Goal: Task Accomplishment & Management: Use online tool/utility

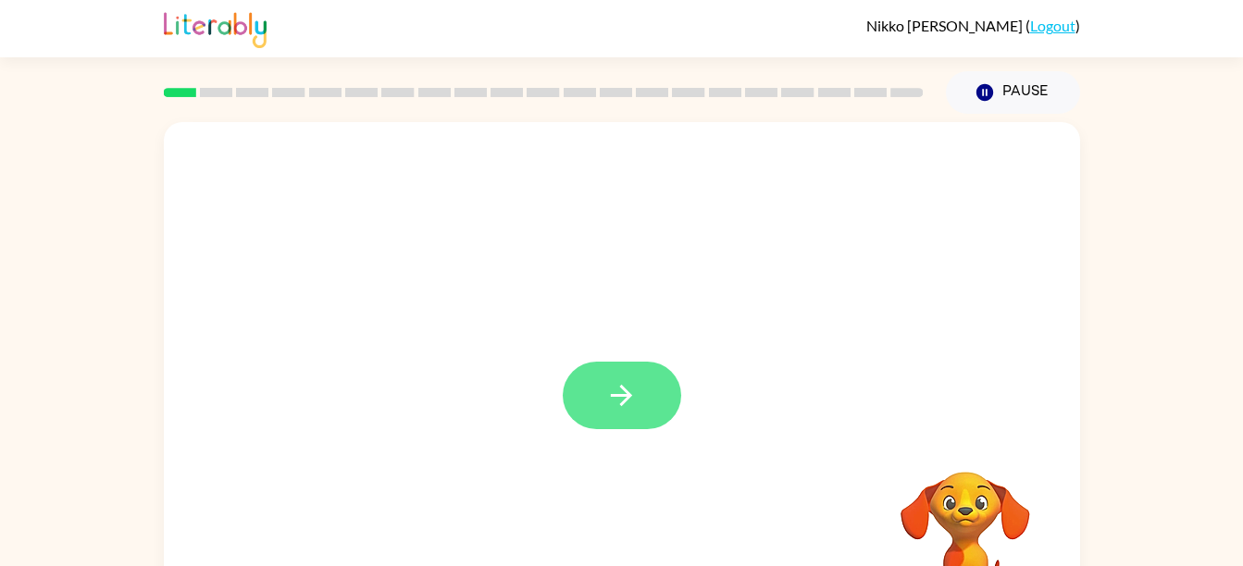
click at [630, 394] on icon "button" at bounding box center [621, 395] width 21 height 21
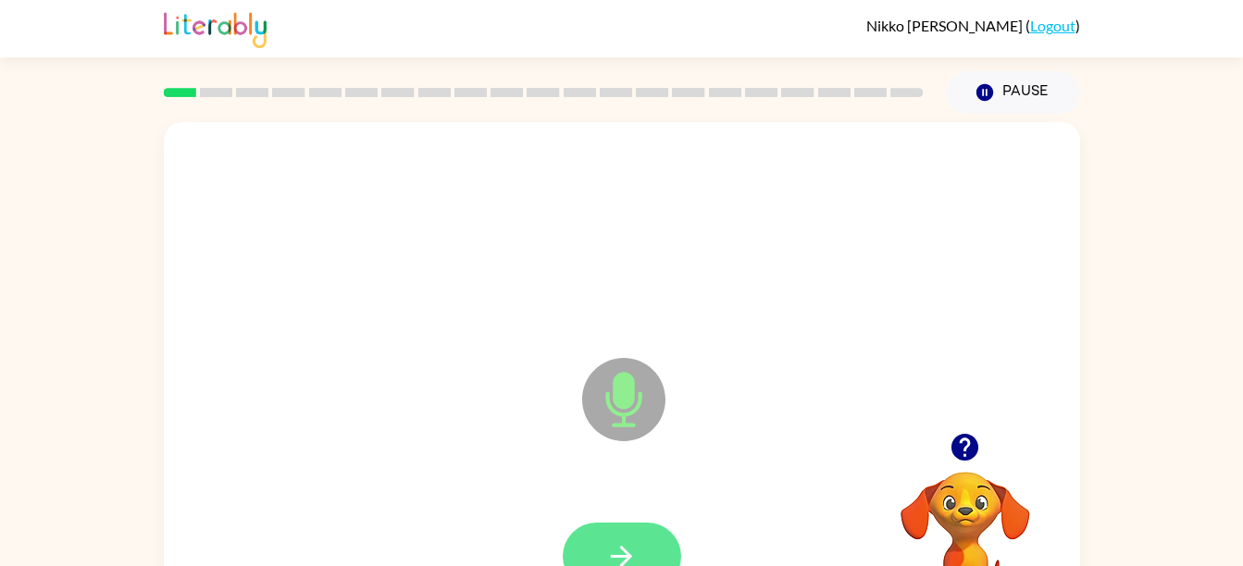
click at [621, 537] on button "button" at bounding box center [622, 557] width 118 height 68
click at [626, 535] on button "button" at bounding box center [622, 557] width 118 height 68
click at [626, 548] on icon "button" at bounding box center [621, 556] width 32 height 32
click at [961, 481] on video "Your browser must support playing .mp4 files to use Literably. Please try using…" at bounding box center [965, 535] width 185 height 185
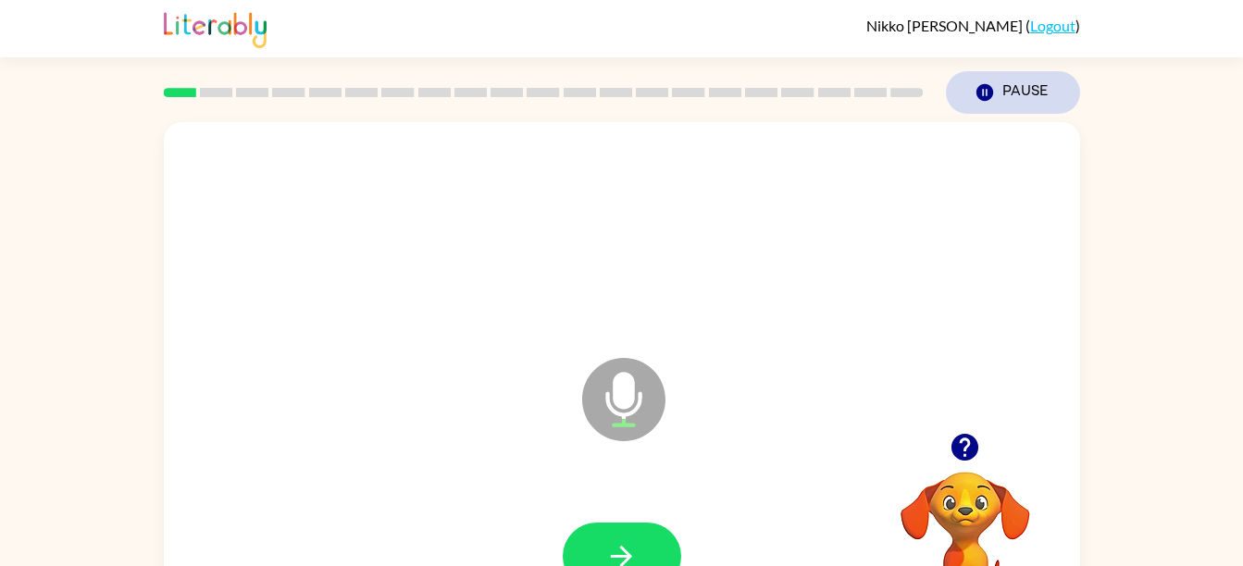
click at [991, 87] on icon "Pause" at bounding box center [984, 92] width 20 height 20
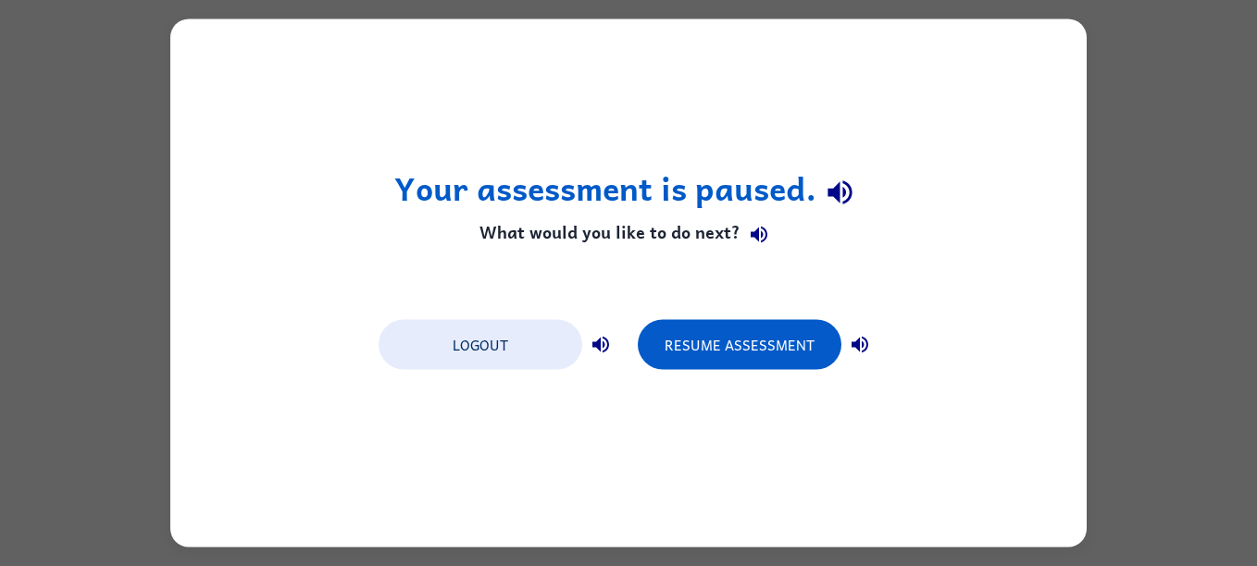
click at [1145, 110] on div "Your assessment is paused. What would you like to do next? Logout Resume Assess…" at bounding box center [628, 283] width 1257 height 566
click at [1163, 117] on div "Your assessment is paused. What would you like to do next? Logout Resume Assess…" at bounding box center [628, 283] width 1257 height 566
click at [1159, 126] on div "Your assessment is paused. What would you like to do next? Logout Resume Assess…" at bounding box center [628, 283] width 1257 height 566
click at [1174, 80] on div "Your assessment is paused. What would you like to do next? Logout Resume Assess…" at bounding box center [628, 283] width 1257 height 566
click at [1169, 100] on div "Your assessment is paused. What would you like to do next? Logout Resume Assess…" at bounding box center [628, 283] width 1257 height 566
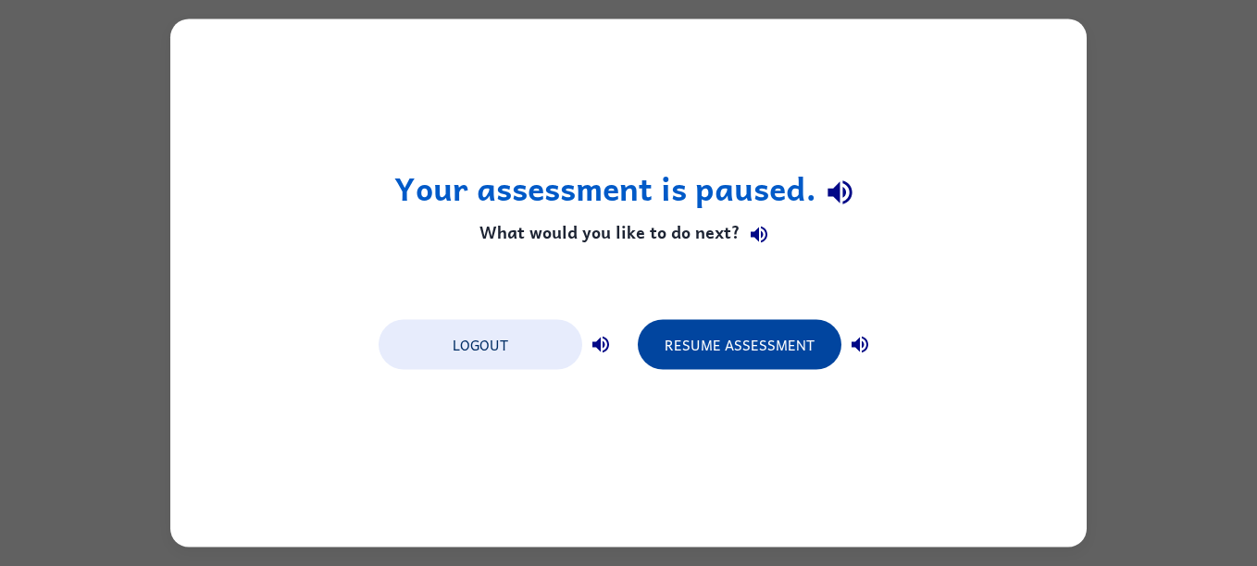
click at [710, 321] on button "Resume Assessment" at bounding box center [740, 345] width 204 height 50
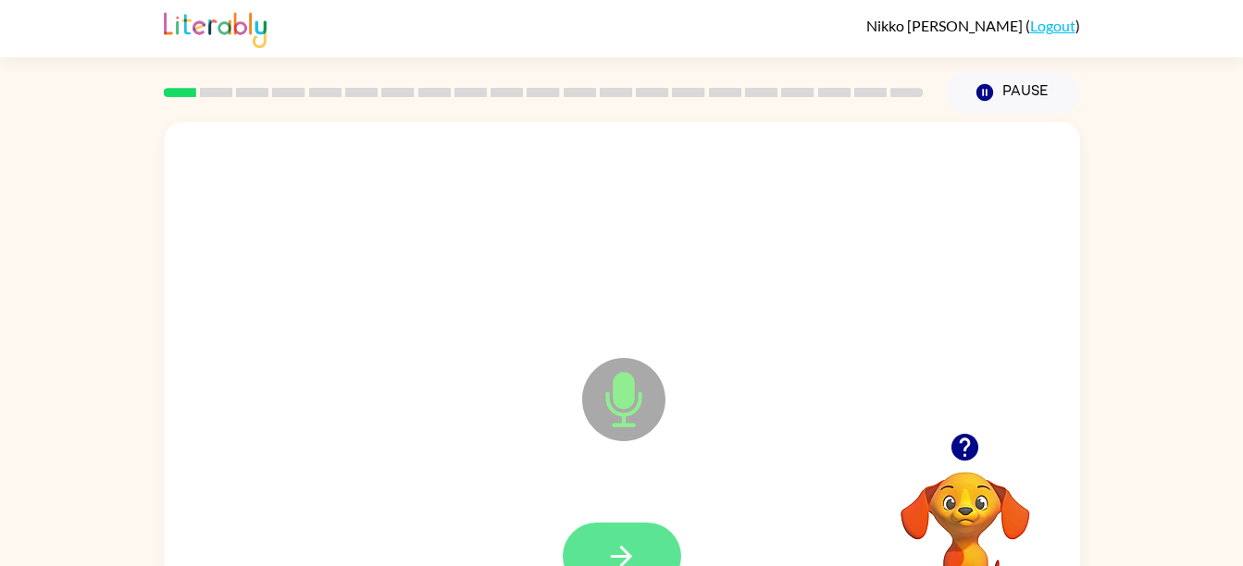
click at [635, 531] on button "button" at bounding box center [622, 557] width 118 height 68
click at [643, 543] on button "button" at bounding box center [622, 557] width 118 height 68
click at [635, 541] on icon "button" at bounding box center [621, 556] width 32 height 32
click at [632, 551] on icon "button" at bounding box center [621, 556] width 32 height 32
click at [623, 533] on button "button" at bounding box center [622, 557] width 118 height 68
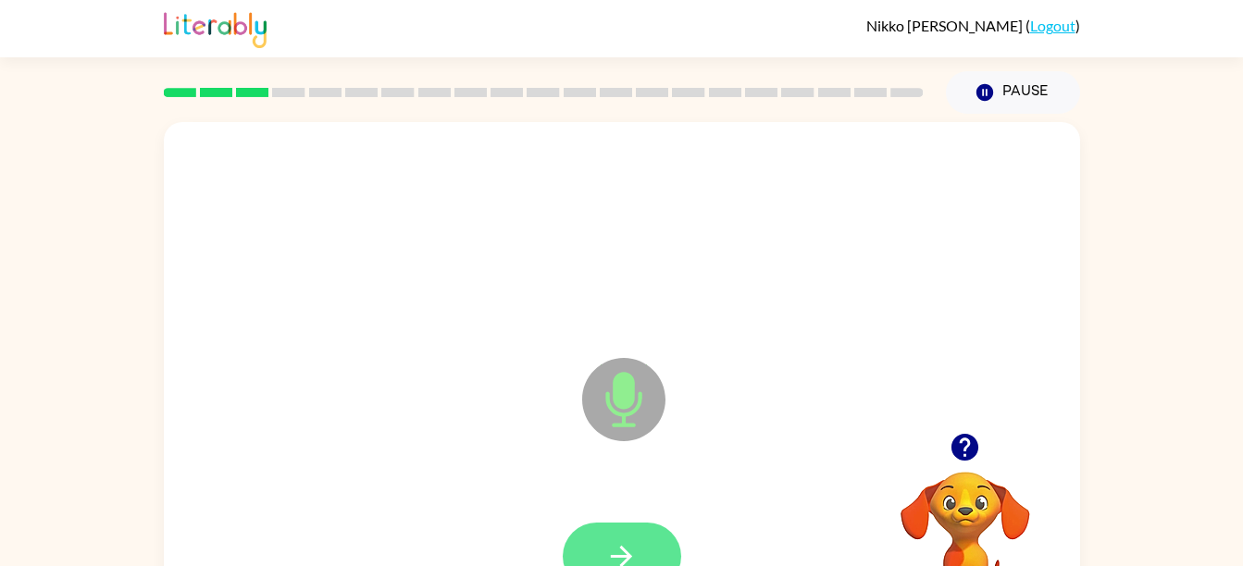
click at [628, 553] on icon "button" at bounding box center [621, 556] width 21 height 21
click at [631, 545] on icon "button" at bounding box center [621, 556] width 32 height 32
click at [619, 554] on icon "button" at bounding box center [621, 556] width 32 height 32
click at [634, 540] on icon "button" at bounding box center [621, 556] width 32 height 32
click at [632, 544] on icon "button" at bounding box center [621, 556] width 32 height 32
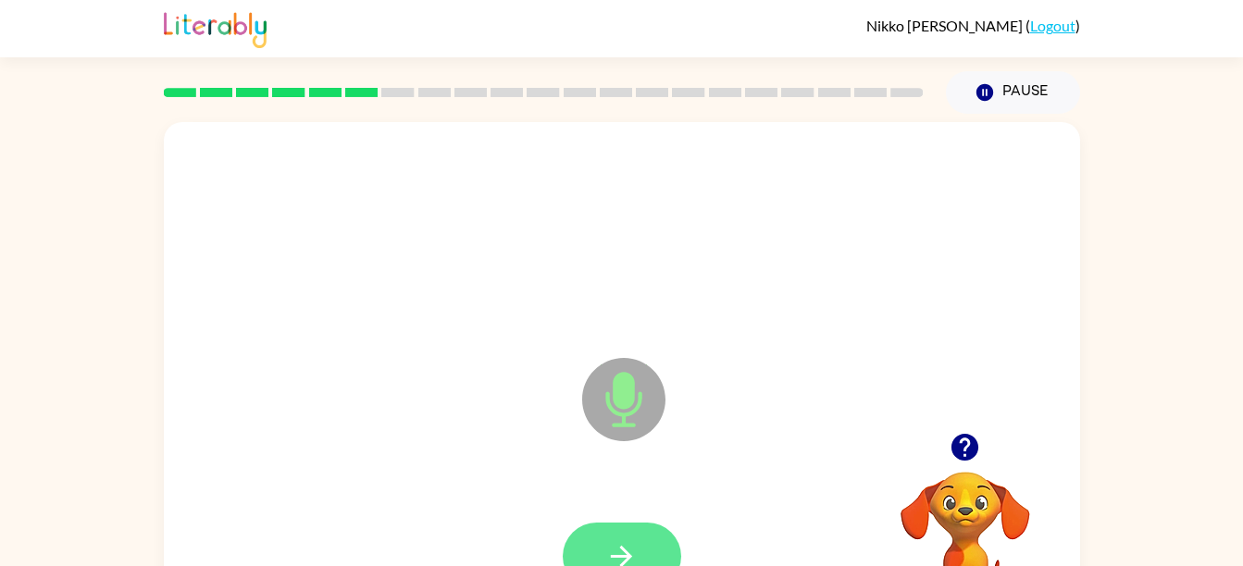
click at [634, 551] on icon "button" at bounding box center [621, 556] width 32 height 32
click at [627, 545] on icon "button" at bounding box center [621, 556] width 32 height 32
click at [626, 538] on button "button" at bounding box center [622, 557] width 118 height 68
click at [635, 529] on button "button" at bounding box center [622, 557] width 118 height 68
click at [622, 542] on icon "button" at bounding box center [621, 556] width 32 height 32
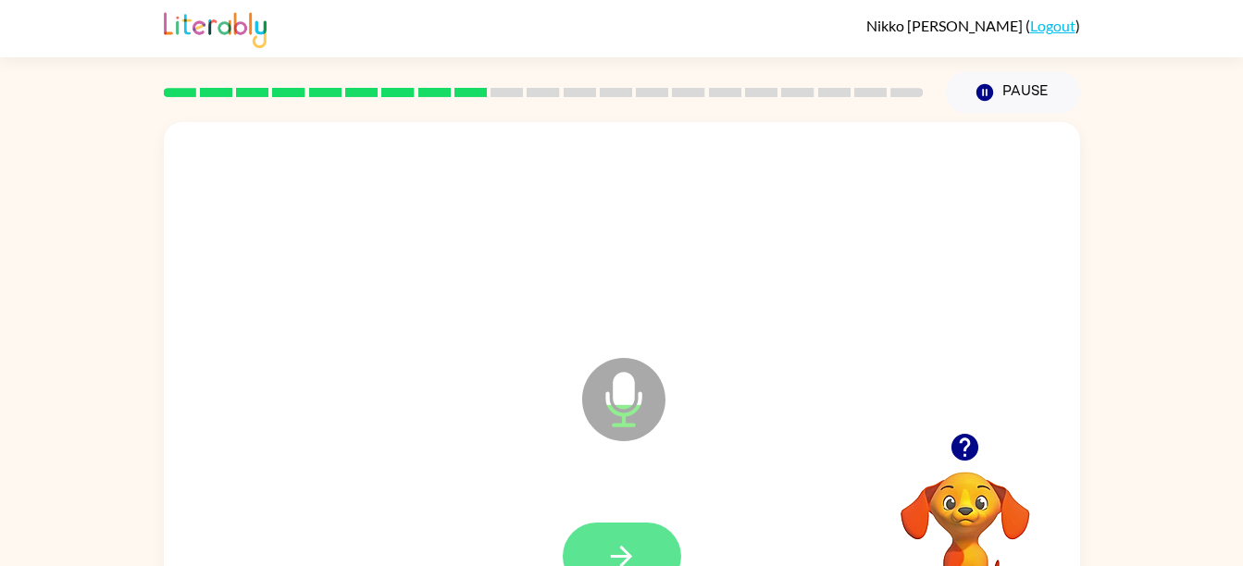
click at [641, 528] on button "button" at bounding box center [622, 557] width 118 height 68
click at [629, 546] on icon "button" at bounding box center [621, 556] width 32 height 32
click at [629, 550] on icon "button" at bounding box center [621, 556] width 32 height 32
click at [629, 532] on button "button" at bounding box center [622, 557] width 118 height 68
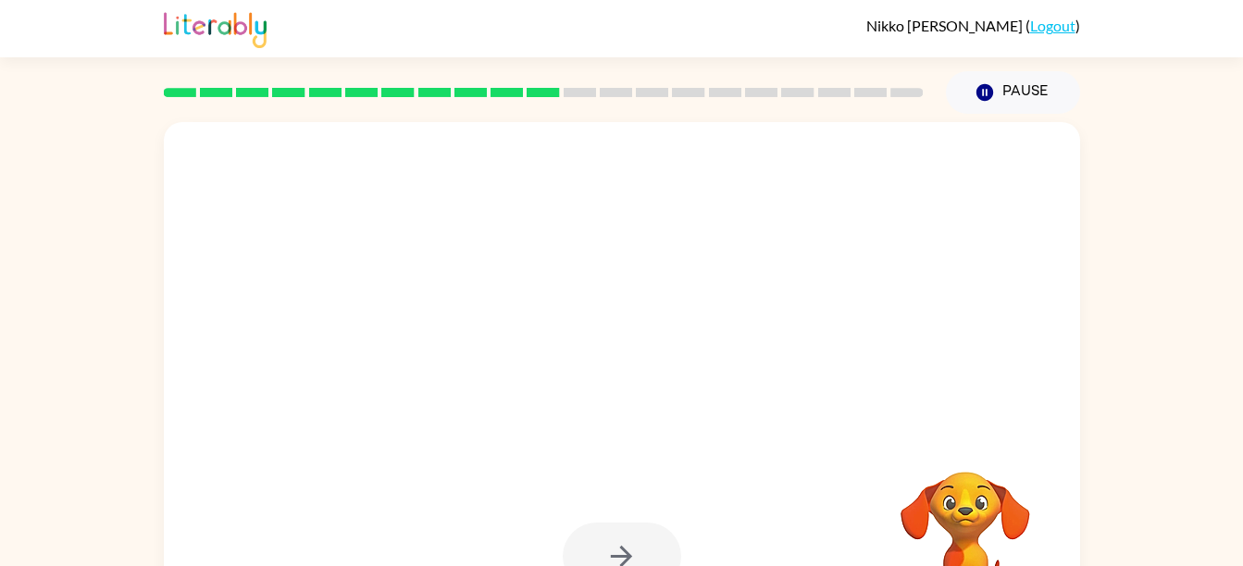
click at [1113, 322] on div "Your browser must support playing .mp4 files to use Literably. Please try using…" at bounding box center [621, 382] width 1243 height 537
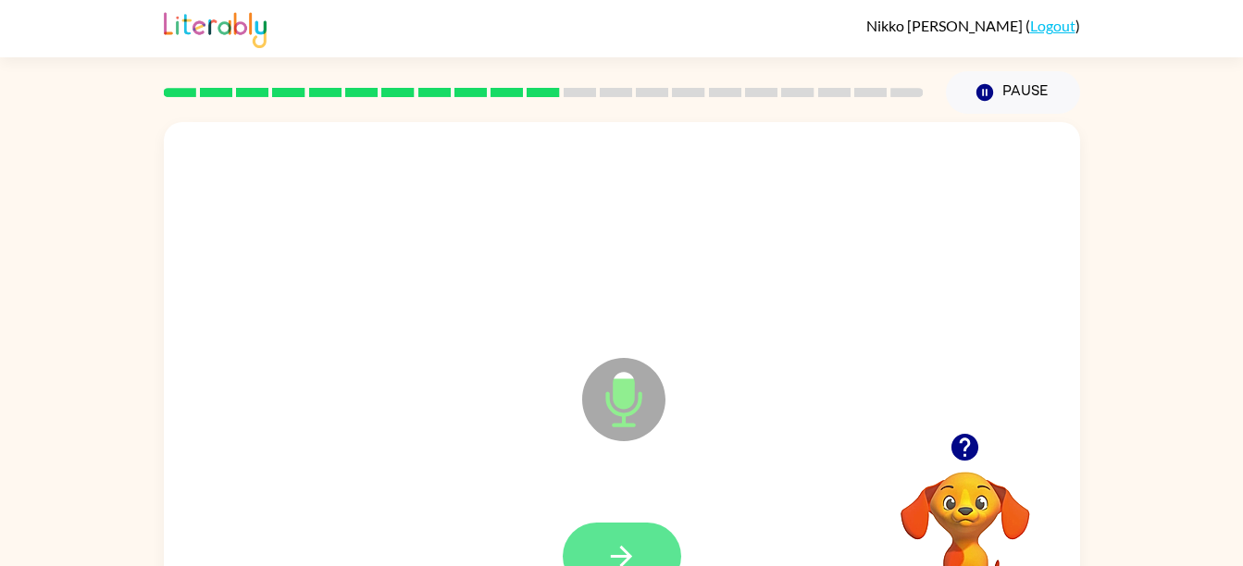
click at [627, 534] on button "button" at bounding box center [622, 557] width 118 height 68
click at [619, 563] on icon "button" at bounding box center [621, 556] width 32 height 32
click at [624, 530] on button "button" at bounding box center [622, 557] width 118 height 68
click at [628, 557] on icon "button" at bounding box center [621, 556] width 21 height 21
click at [624, 534] on button "button" at bounding box center [622, 557] width 118 height 68
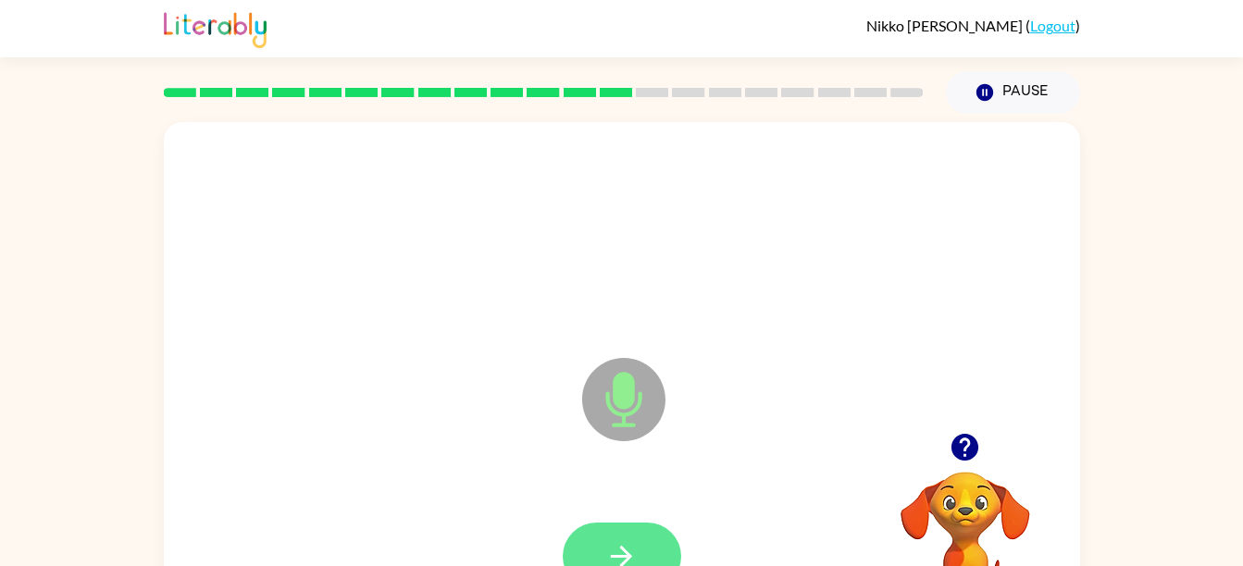
click at [611, 537] on button "button" at bounding box center [622, 557] width 118 height 68
click at [613, 541] on icon "button" at bounding box center [621, 556] width 32 height 32
click at [641, 529] on button "button" at bounding box center [622, 557] width 118 height 68
click at [631, 551] on icon "button" at bounding box center [621, 556] width 32 height 32
click at [616, 540] on icon "button" at bounding box center [621, 556] width 32 height 32
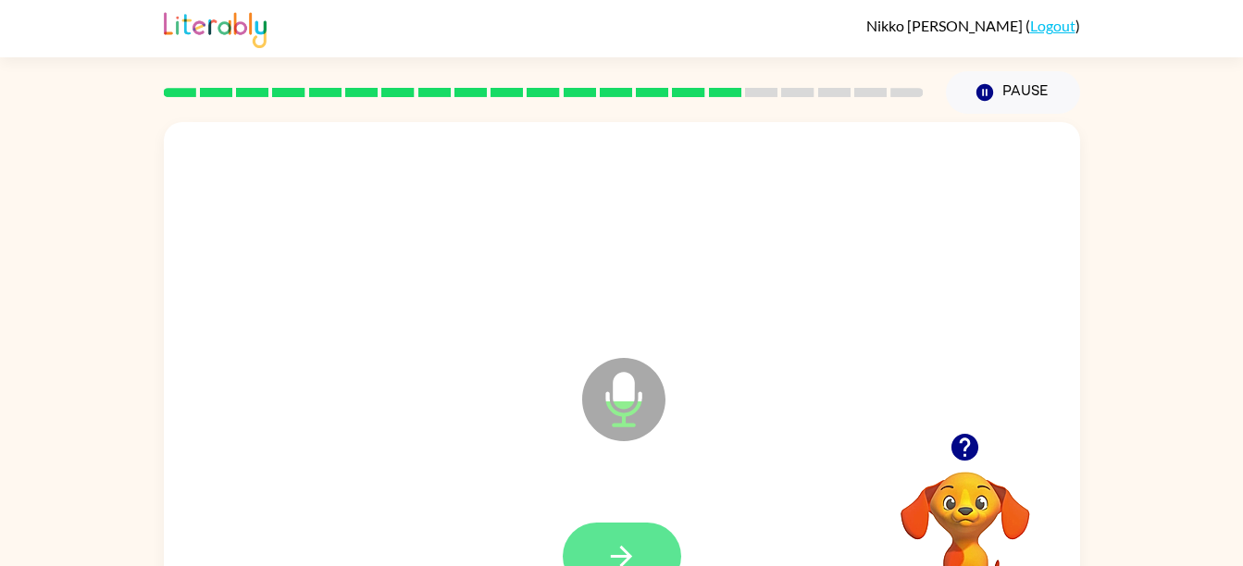
click at [637, 531] on button "button" at bounding box center [622, 557] width 118 height 68
click at [637, 530] on button "button" at bounding box center [622, 557] width 118 height 68
click at [620, 543] on icon "button" at bounding box center [621, 556] width 32 height 32
click at [626, 510] on div at bounding box center [621, 557] width 879 height 152
click at [645, 562] on button "button" at bounding box center [622, 557] width 118 height 68
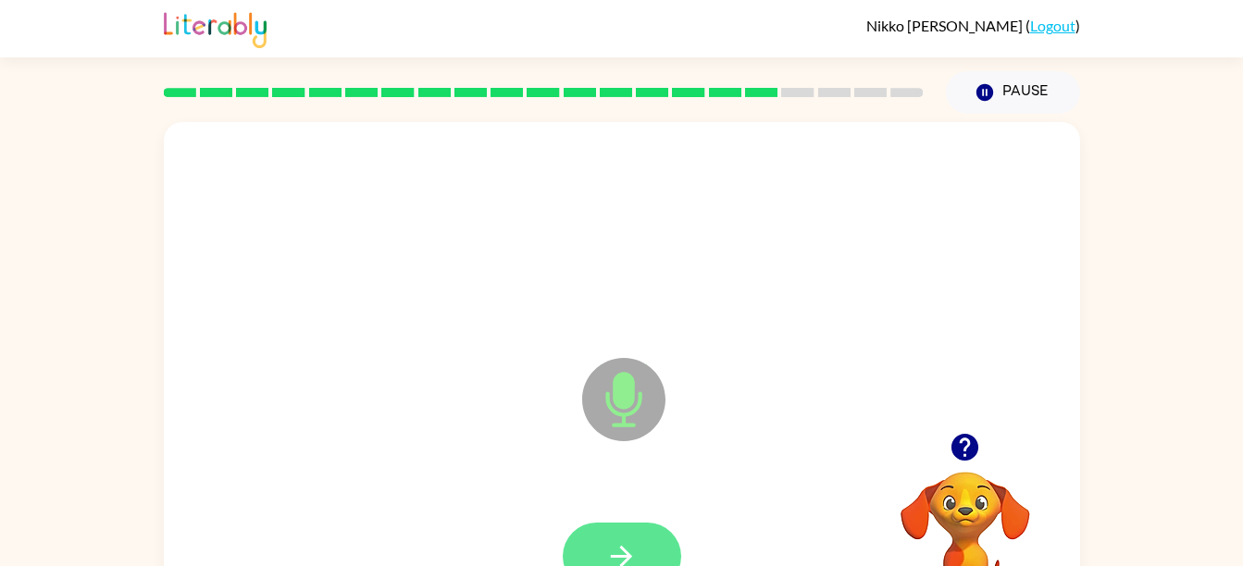
click at [621, 538] on button "button" at bounding box center [622, 557] width 118 height 68
click at [613, 546] on icon "button" at bounding box center [621, 556] width 32 height 32
click at [636, 532] on button "button" at bounding box center [622, 557] width 118 height 68
click at [620, 551] on icon "button" at bounding box center [621, 556] width 32 height 32
click at [615, 536] on button "button" at bounding box center [622, 557] width 118 height 68
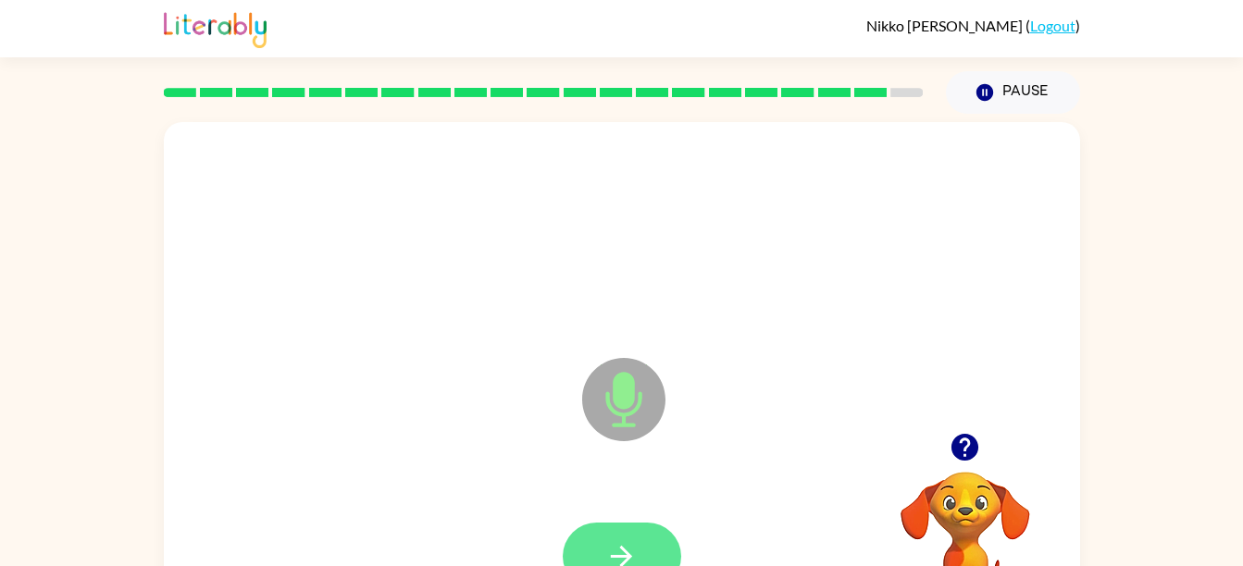
click at [606, 545] on icon "button" at bounding box center [621, 556] width 32 height 32
click at [628, 528] on button "button" at bounding box center [622, 557] width 118 height 68
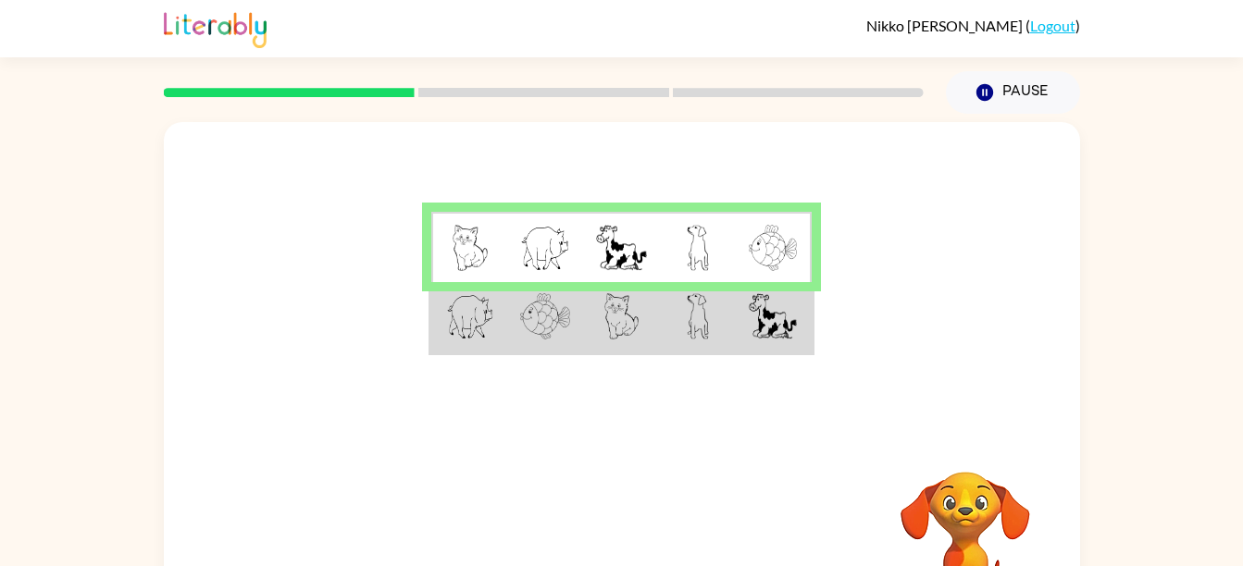
click at [759, 322] on img at bounding box center [773, 316] width 48 height 46
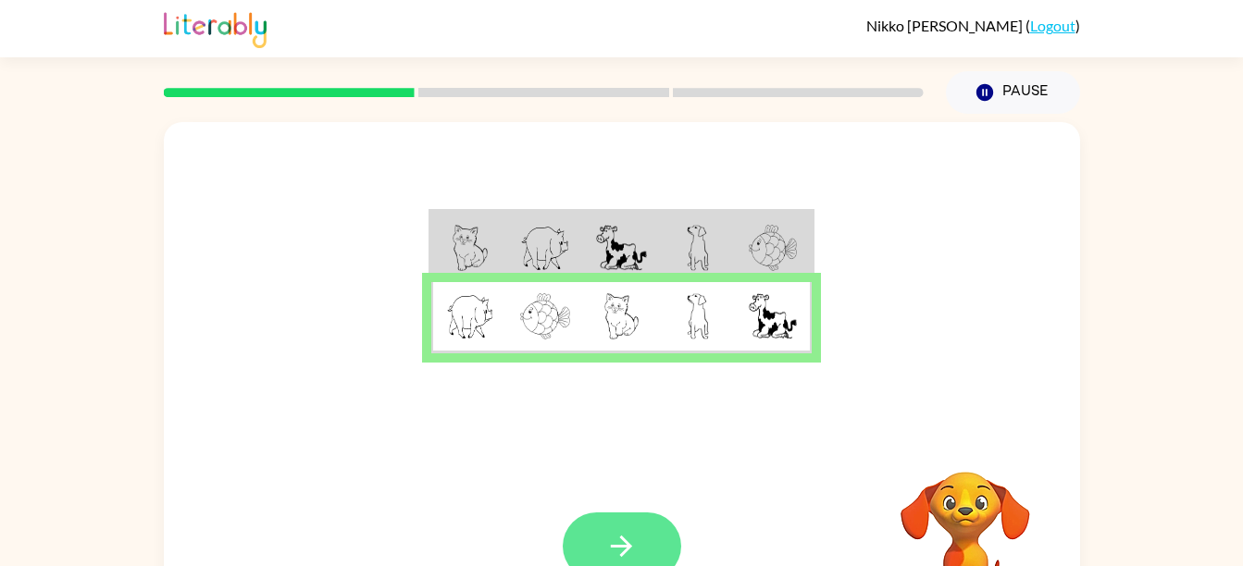
click at [632, 528] on button "button" at bounding box center [622, 547] width 118 height 68
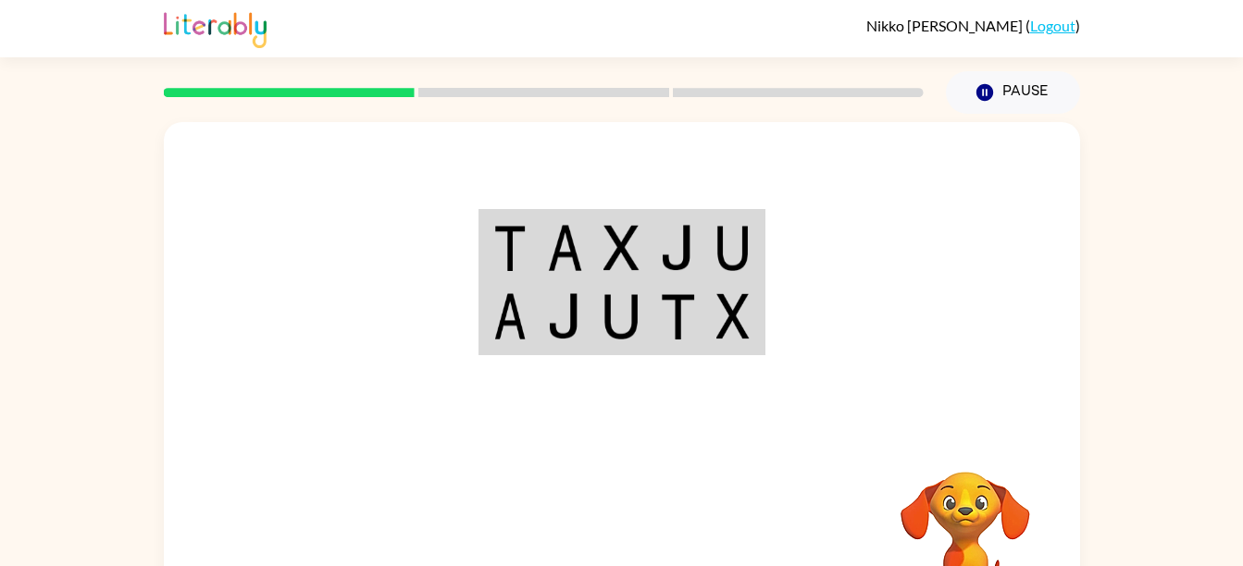
click at [714, 247] on td at bounding box center [734, 247] width 56 height 71
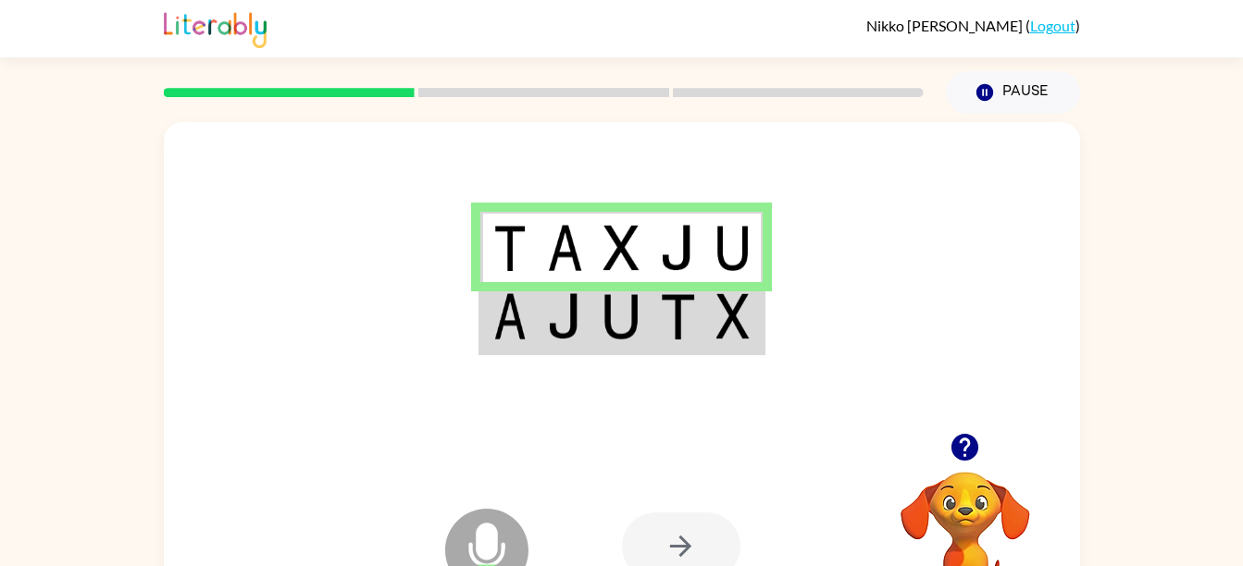
click at [684, 339] on img at bounding box center [677, 316] width 35 height 46
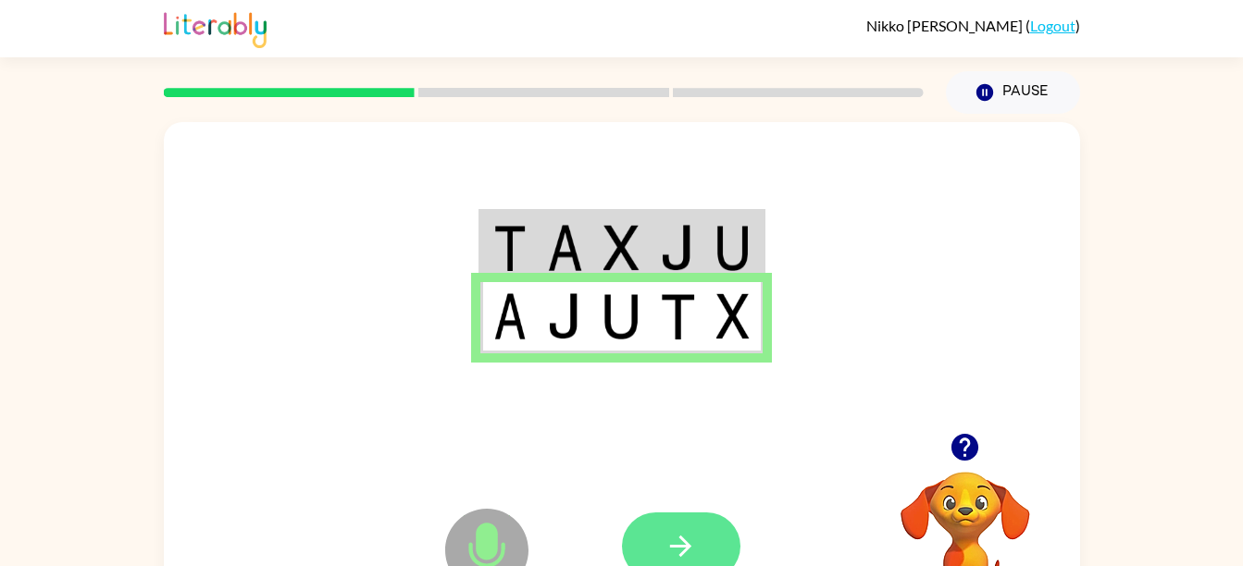
click at [677, 540] on icon "button" at bounding box center [680, 546] width 32 height 32
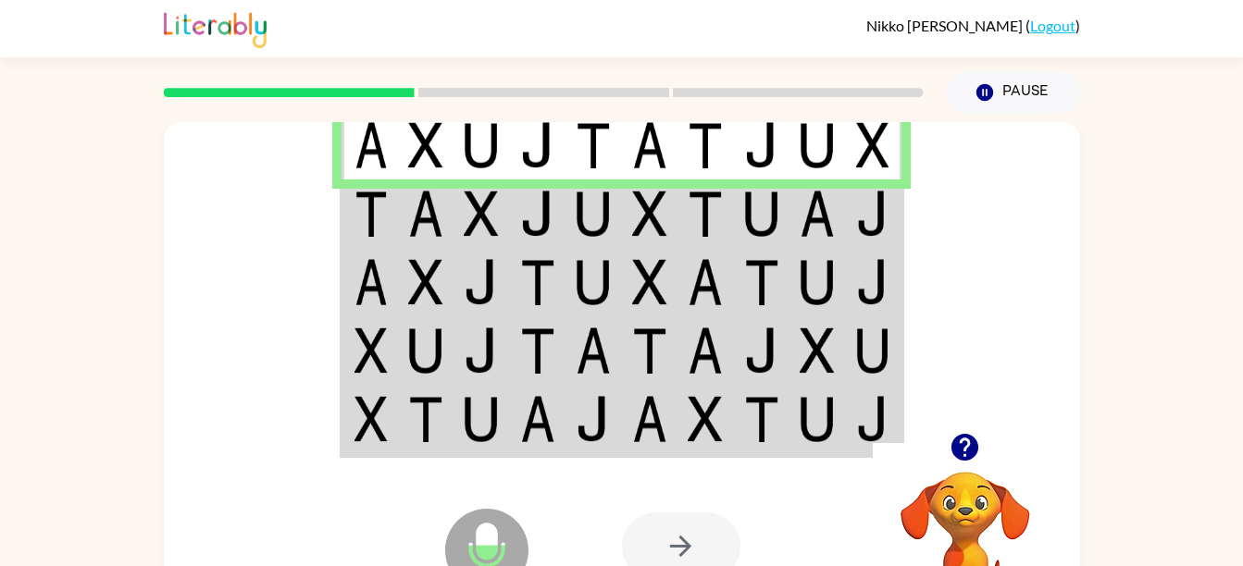
click at [597, 143] on img at bounding box center [593, 145] width 35 height 46
click at [526, 204] on img at bounding box center [537, 214] width 35 height 46
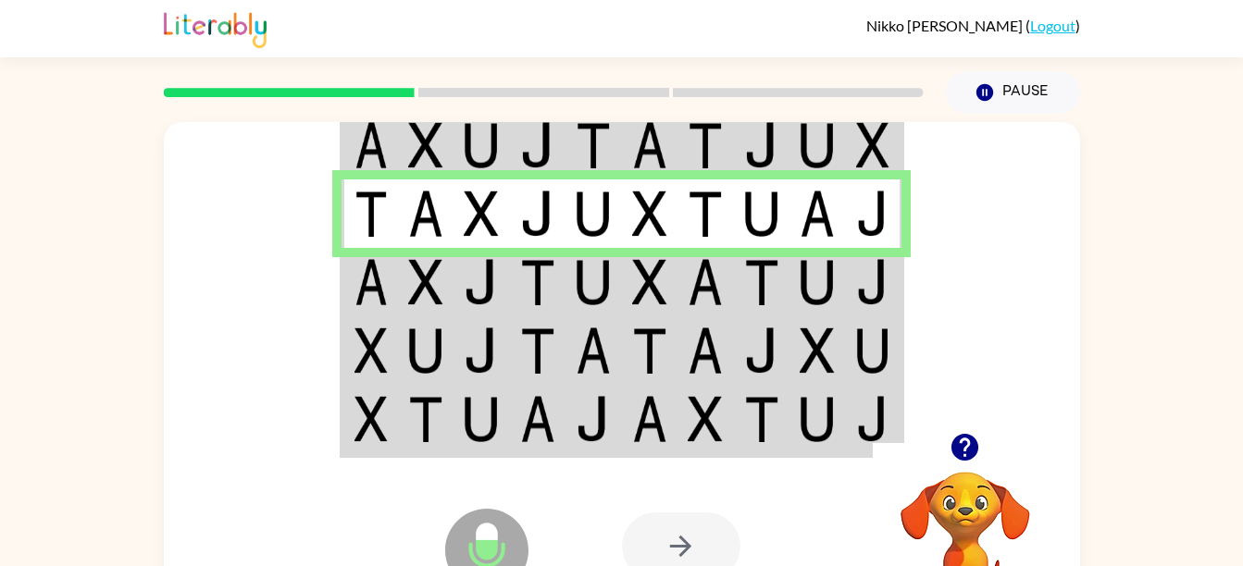
click at [531, 275] on img at bounding box center [537, 282] width 35 height 46
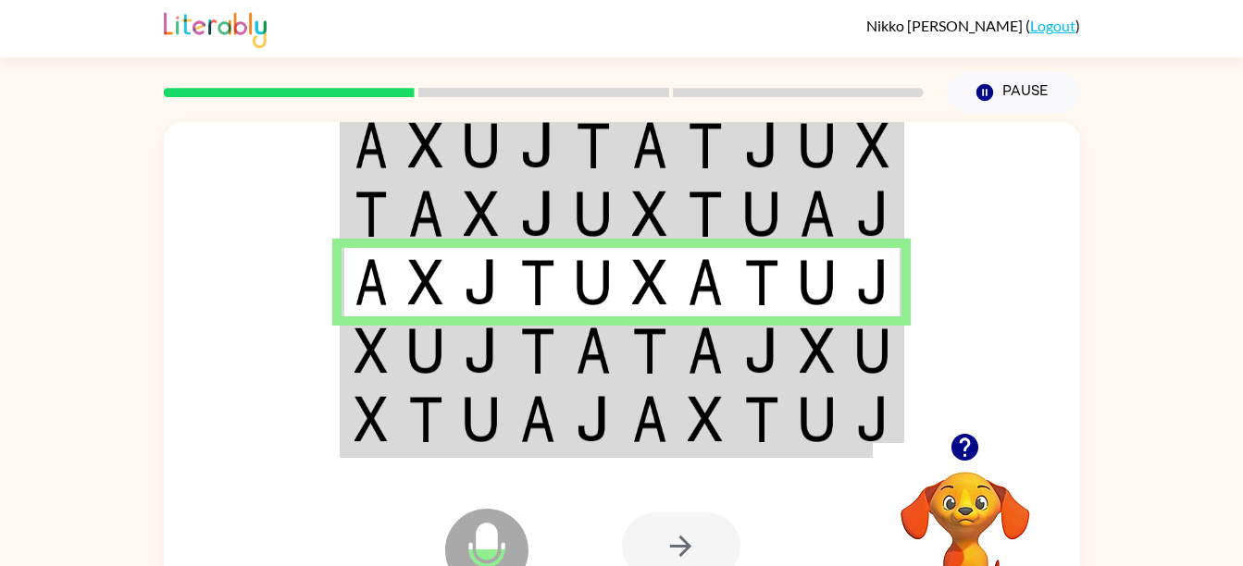
click at [756, 369] on img at bounding box center [761, 351] width 35 height 46
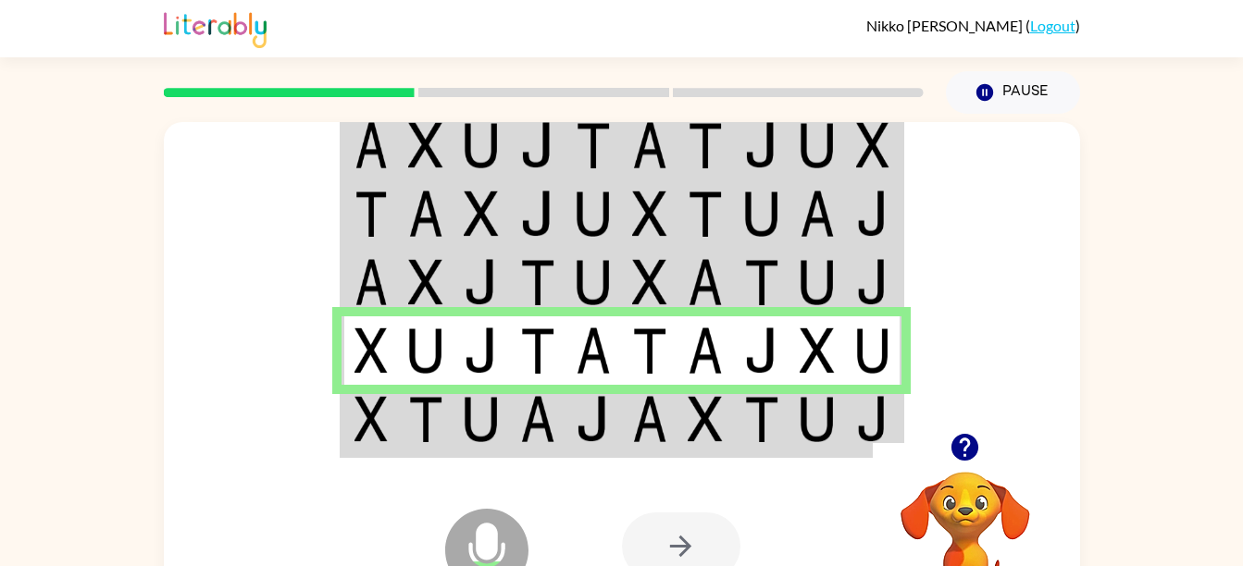
click at [541, 447] on div "Microphone The Microphone is here when it is your turn to talk Your browser mus…" at bounding box center [622, 546] width 916 height 208
click at [515, 415] on td at bounding box center [538, 420] width 56 height 71
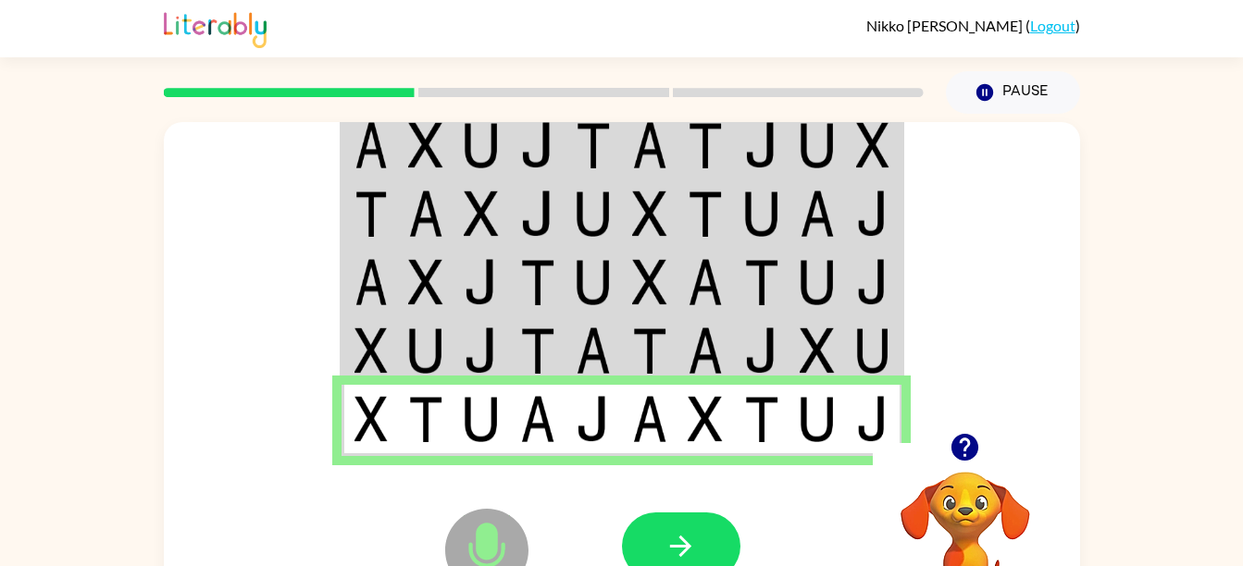
click at [624, 520] on div at bounding box center [681, 547] width 118 height 68
click at [670, 540] on icon "button" at bounding box center [680, 546] width 32 height 32
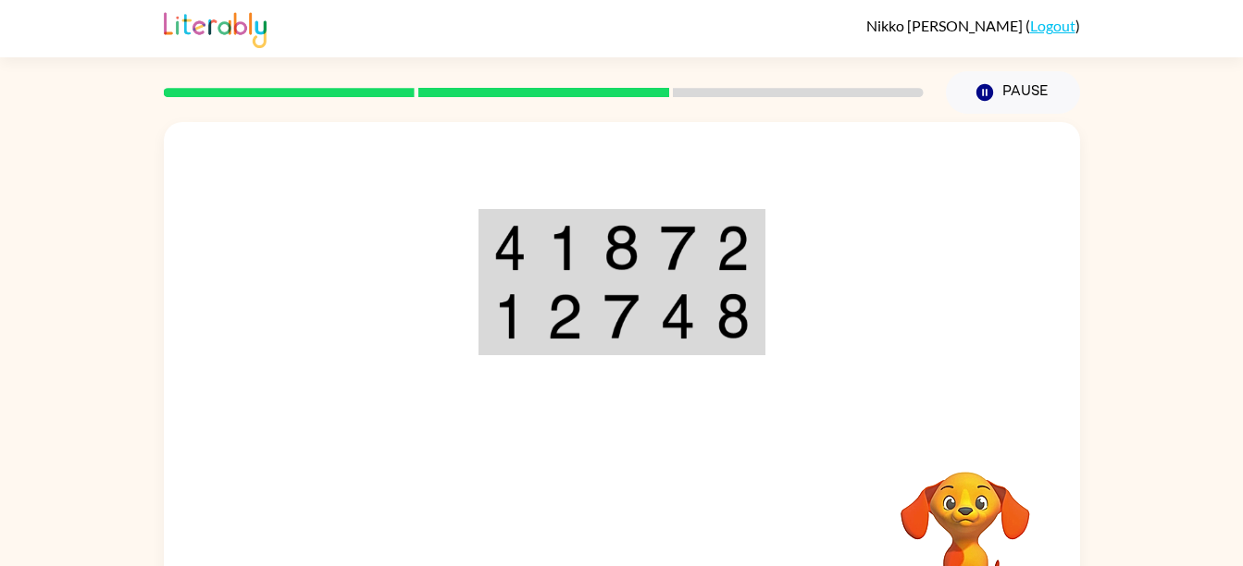
click at [638, 248] on img at bounding box center [620, 248] width 35 height 46
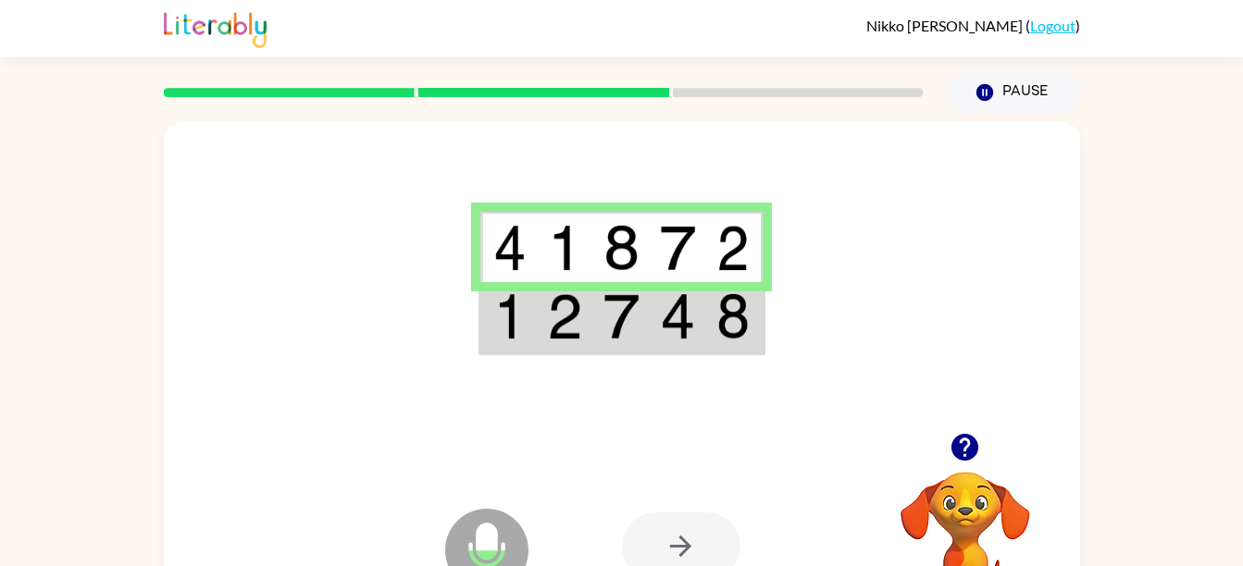
click at [608, 237] on img at bounding box center [620, 248] width 35 height 46
click at [542, 330] on td at bounding box center [565, 317] width 56 height 71
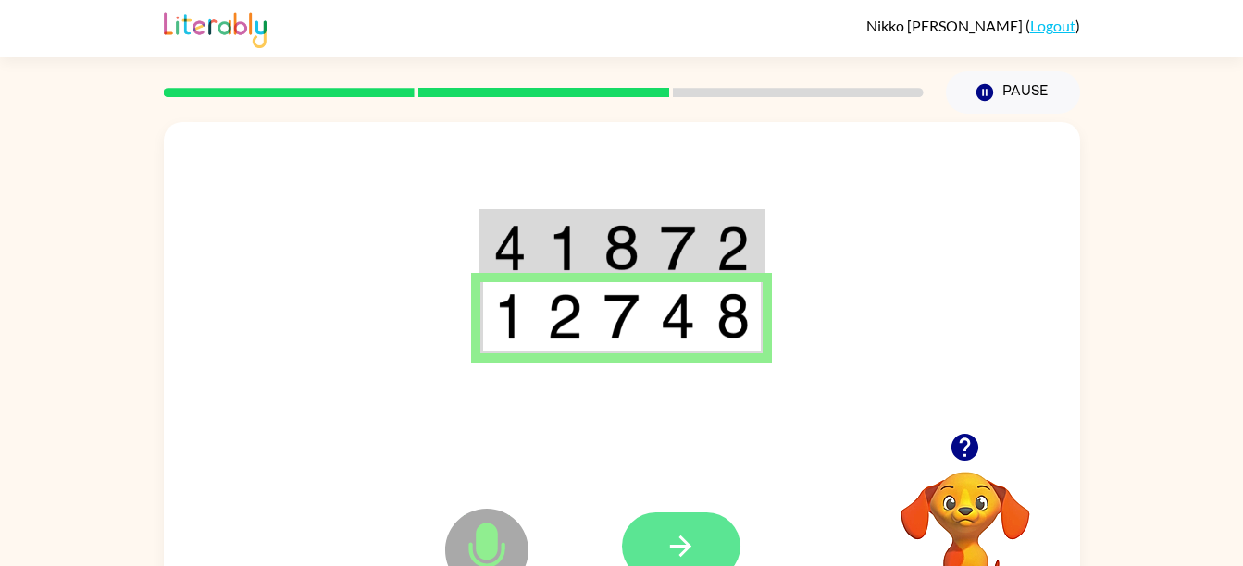
click at [681, 540] on icon "button" at bounding box center [680, 546] width 32 height 32
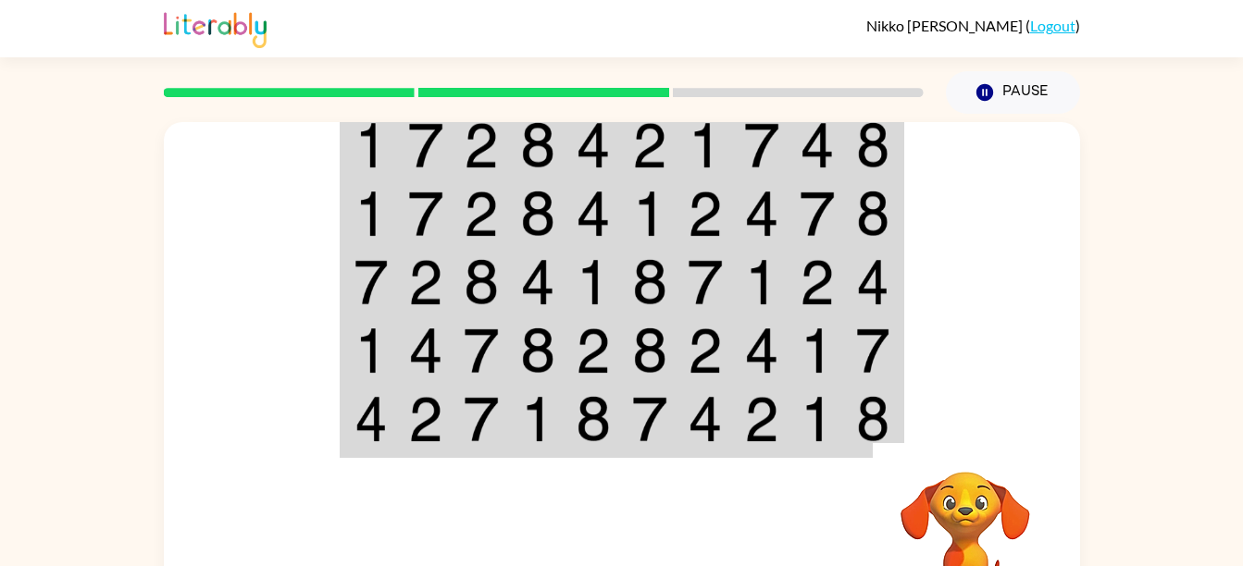
click at [653, 144] on img at bounding box center [649, 145] width 35 height 46
click at [624, 133] on td at bounding box center [650, 144] width 56 height 71
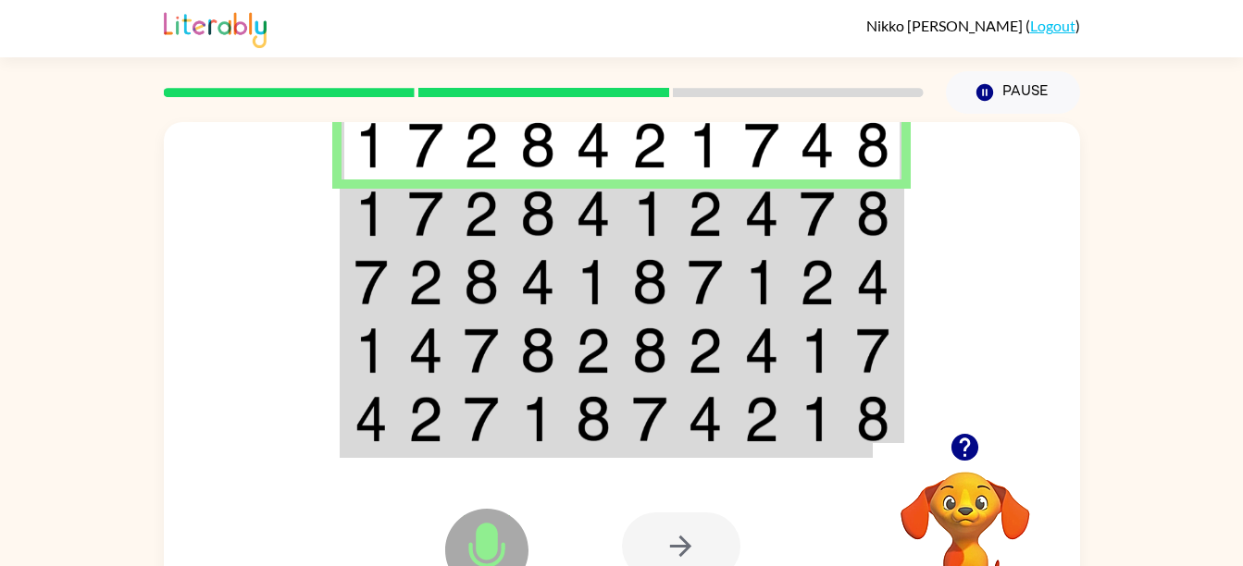
click at [641, 221] on img at bounding box center [649, 214] width 35 height 46
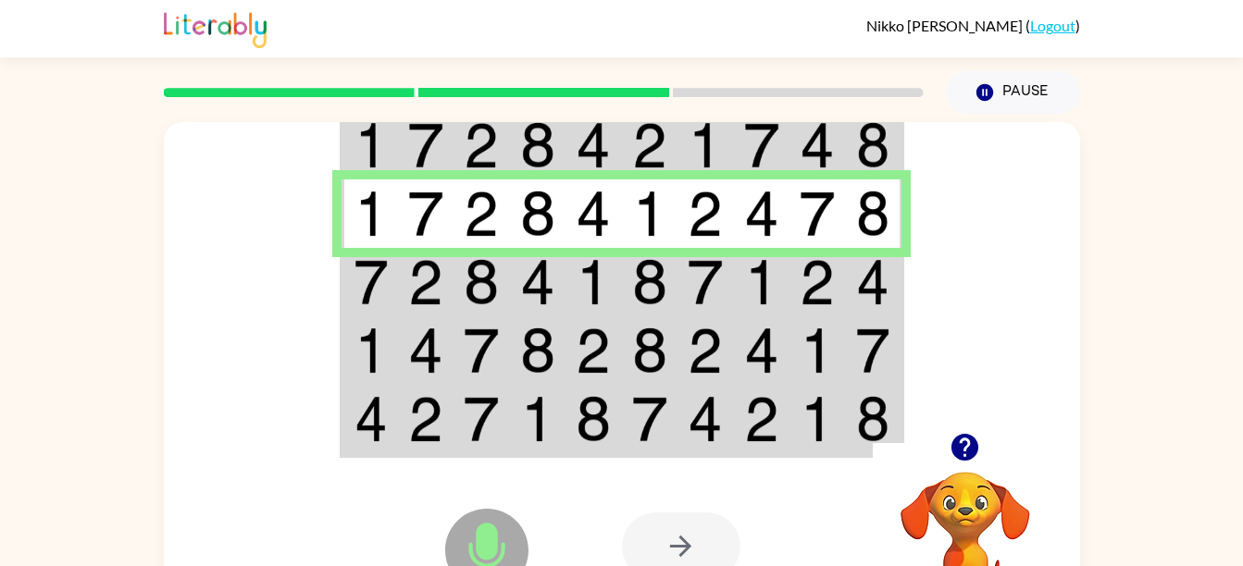
click at [655, 292] on img at bounding box center [649, 282] width 35 height 46
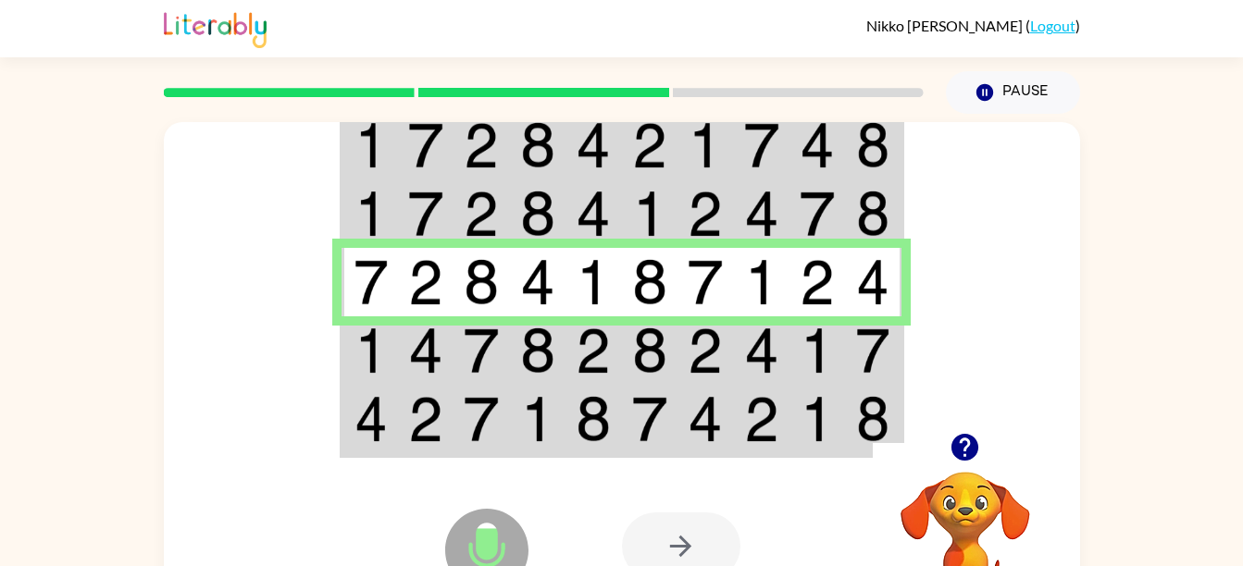
click at [490, 357] on img at bounding box center [481, 351] width 35 height 46
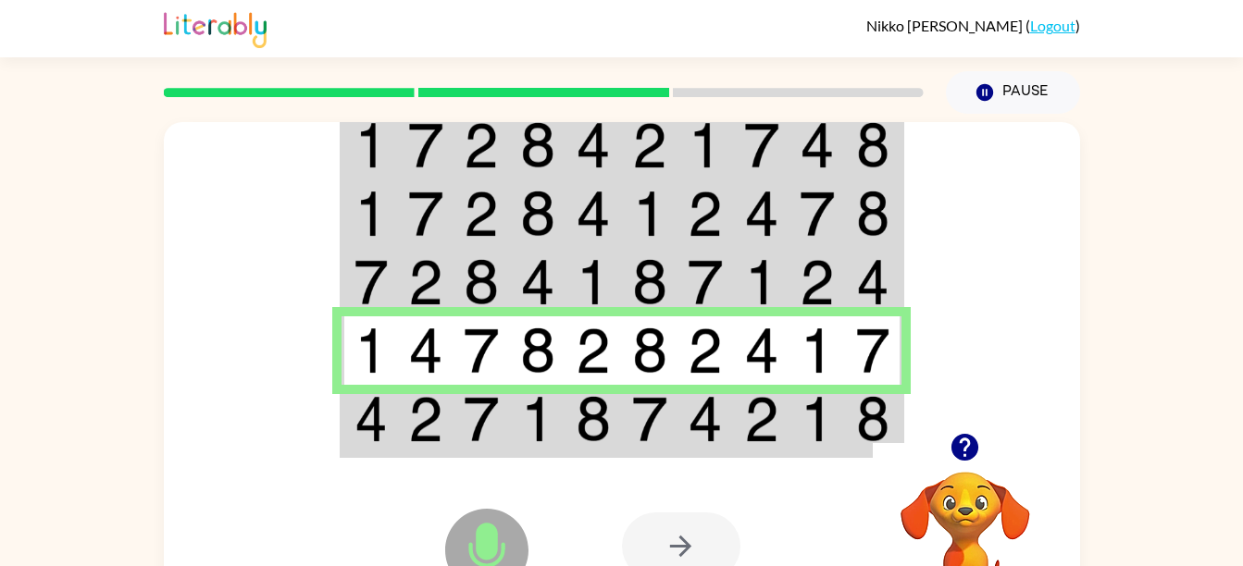
click at [607, 448] on div "Microphone The Microphone is here when it is your turn to talk Your browser mus…" at bounding box center [622, 546] width 916 height 208
click at [611, 391] on td at bounding box center [593, 420] width 56 height 71
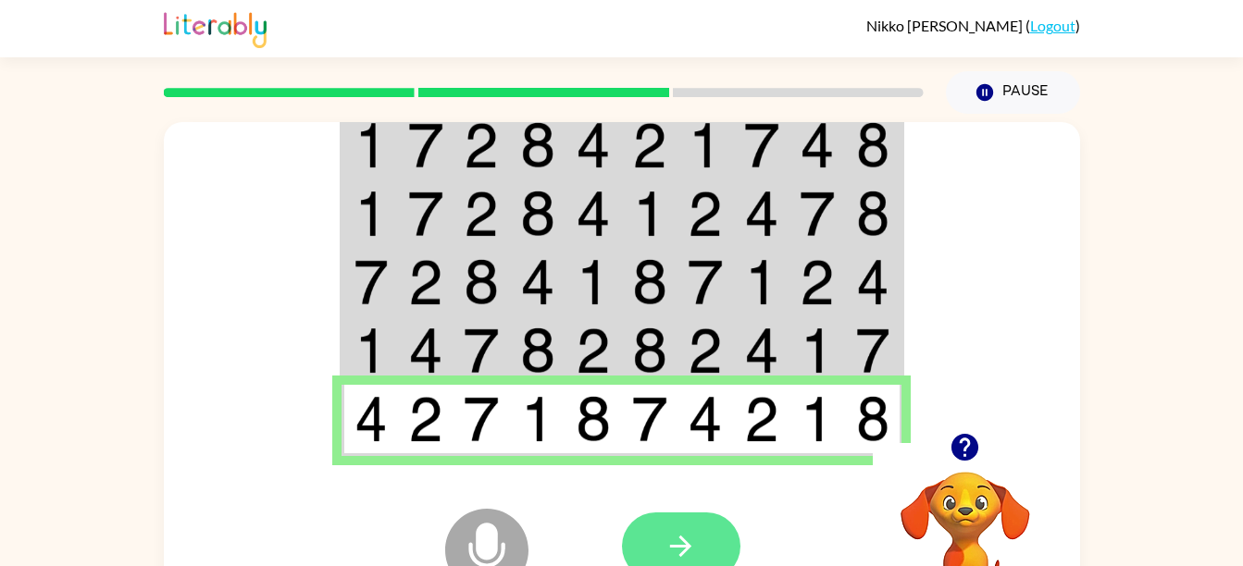
click at [692, 551] on icon "button" at bounding box center [680, 546] width 32 height 32
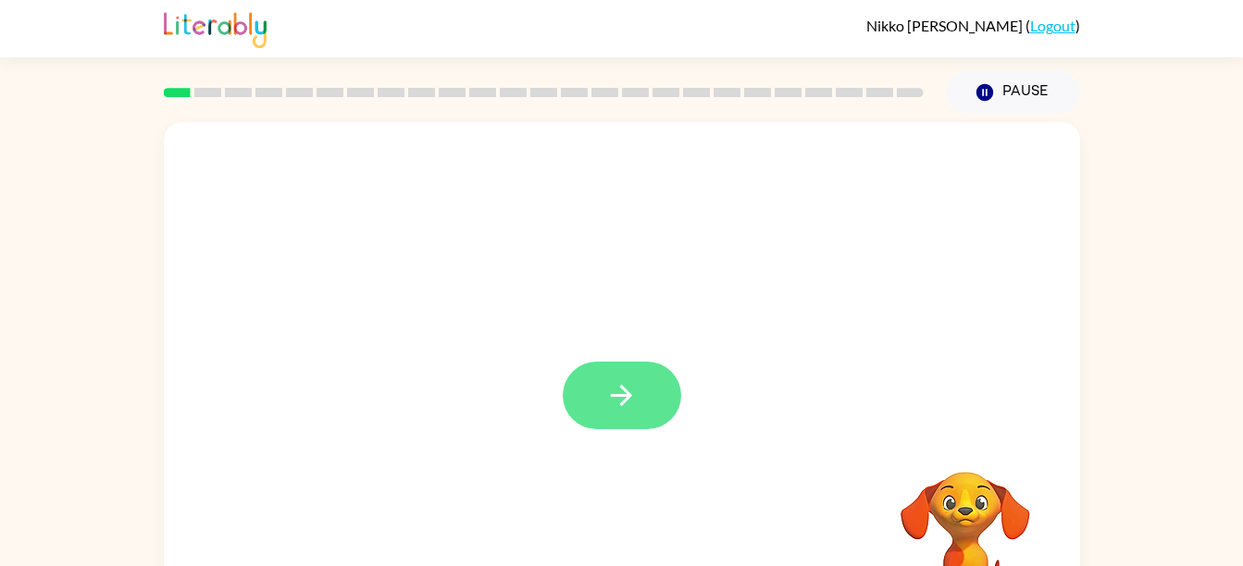
click at [636, 390] on icon "button" at bounding box center [621, 395] width 32 height 32
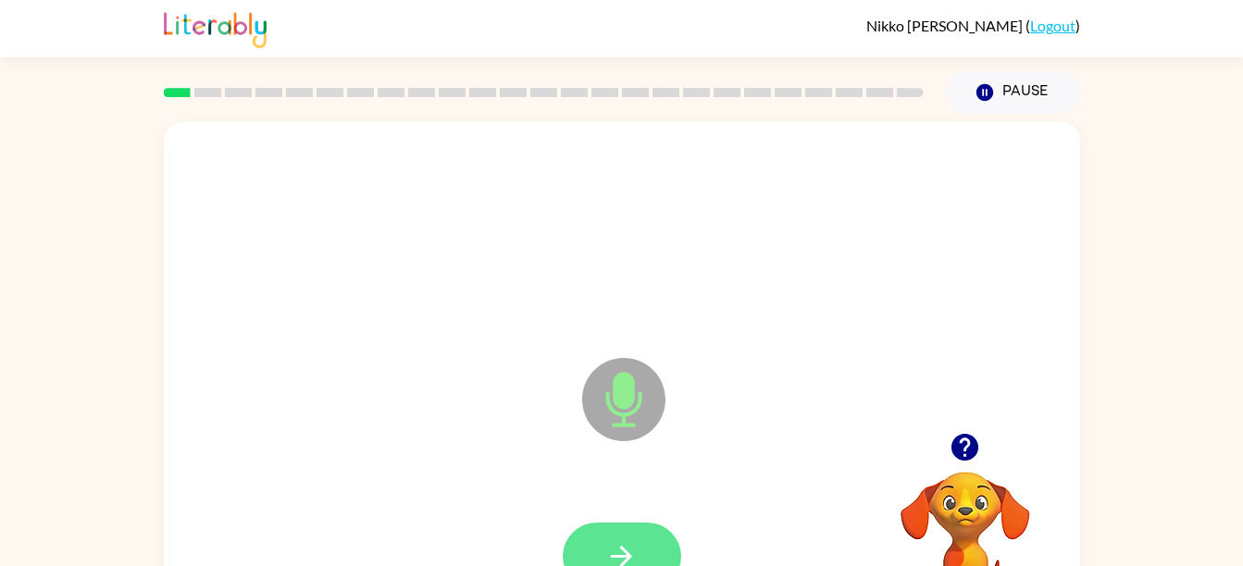
click at [618, 557] on icon "button" at bounding box center [621, 556] width 21 height 21
click at [622, 542] on icon "button" at bounding box center [621, 556] width 32 height 32
click at [622, 552] on icon "button" at bounding box center [621, 556] width 32 height 32
click at [634, 548] on icon "button" at bounding box center [621, 556] width 32 height 32
click at [625, 540] on icon "button" at bounding box center [621, 556] width 32 height 32
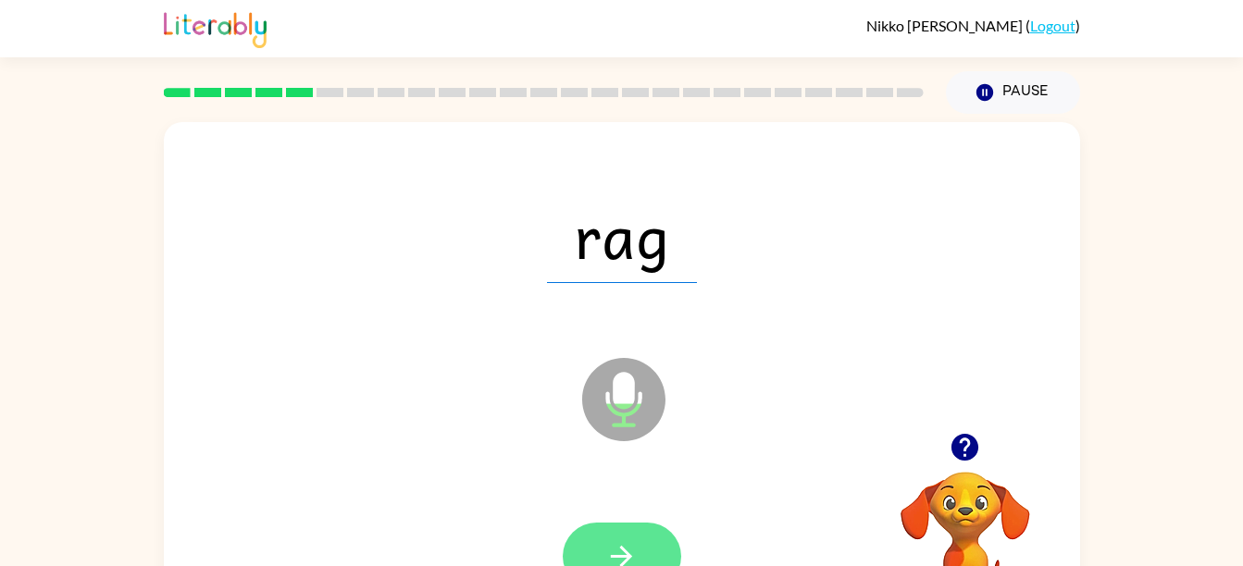
click at [622, 557] on icon "button" at bounding box center [621, 556] width 21 height 21
click at [625, 544] on icon "button" at bounding box center [621, 556] width 32 height 32
click at [619, 559] on icon "button" at bounding box center [621, 556] width 32 height 32
click at [652, 527] on button "button" at bounding box center [622, 557] width 118 height 68
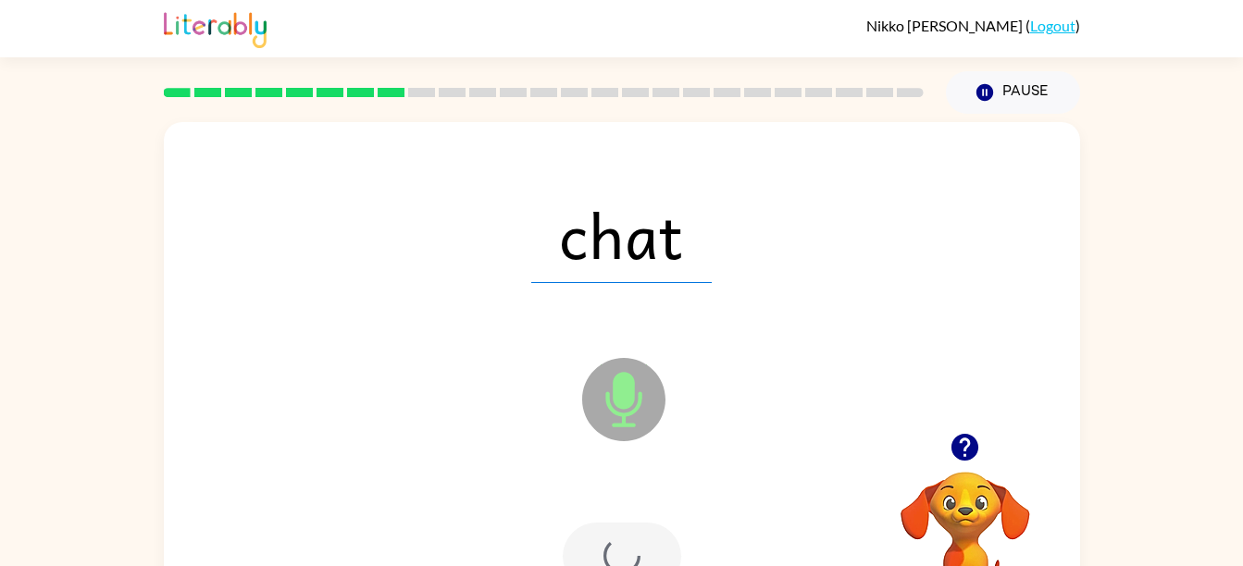
click at [638, 536] on div at bounding box center [622, 557] width 118 height 68
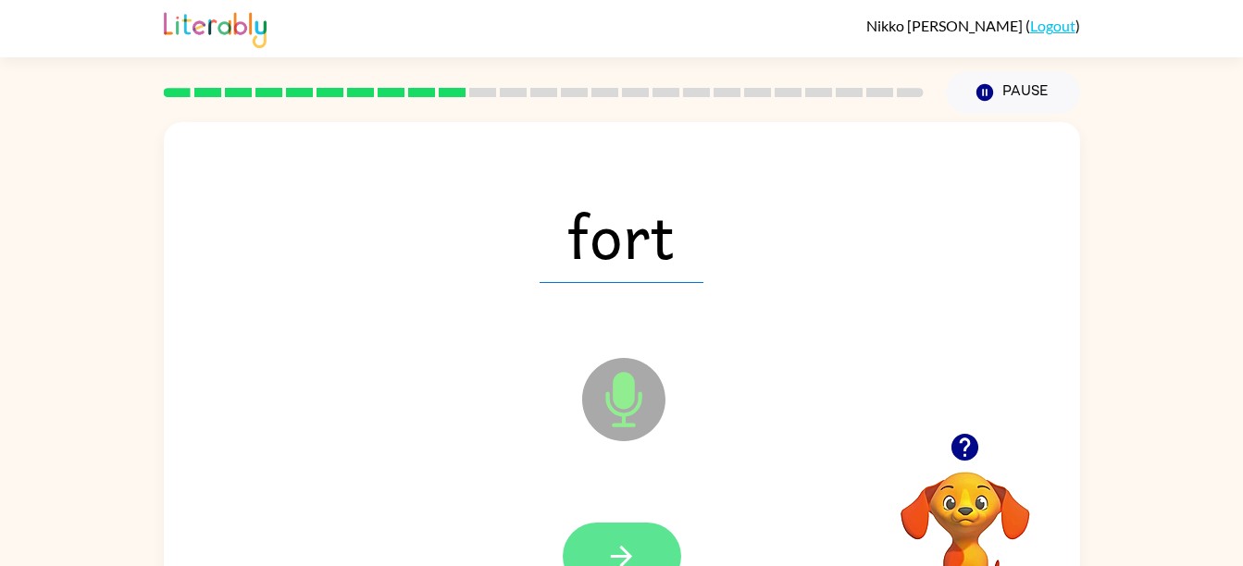
click at [627, 532] on button "button" at bounding box center [622, 557] width 118 height 68
click at [625, 555] on icon "button" at bounding box center [621, 556] width 21 height 21
click at [621, 534] on button "button" at bounding box center [622, 557] width 118 height 68
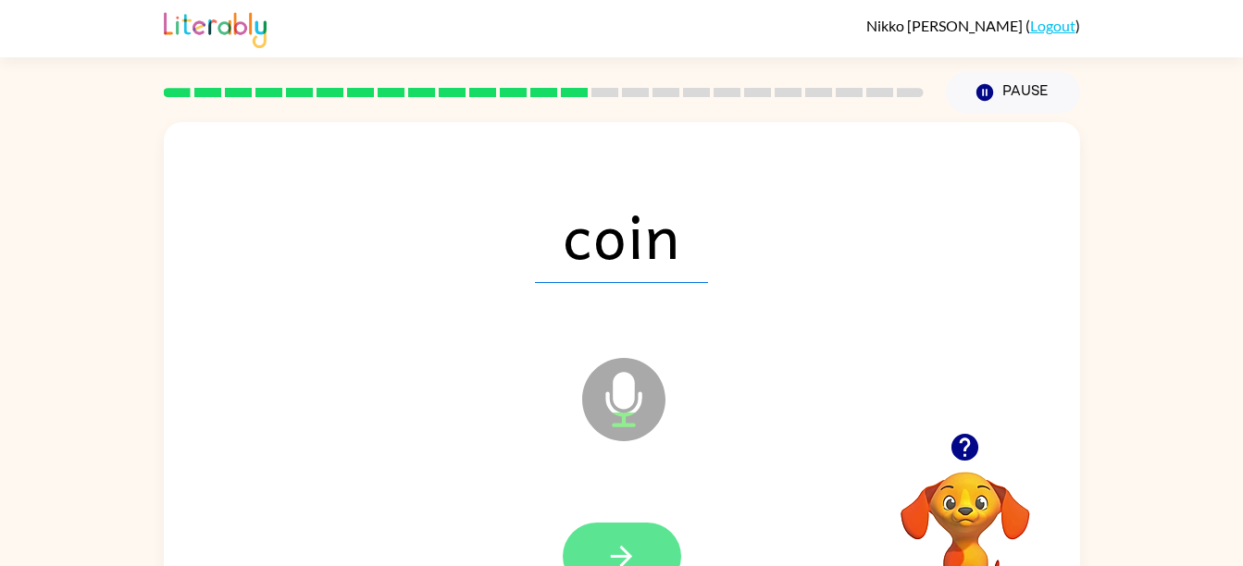
click at [668, 534] on button "button" at bounding box center [622, 557] width 118 height 68
click at [650, 530] on button "button" at bounding box center [622, 557] width 118 height 68
click at [630, 545] on icon "button" at bounding box center [621, 556] width 32 height 32
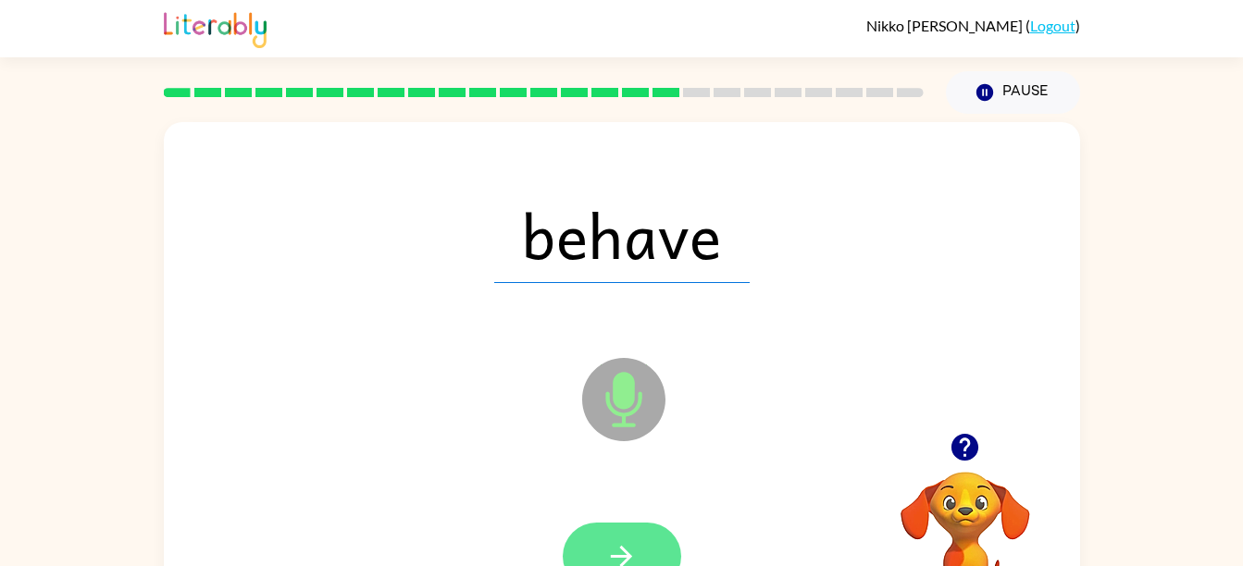
click at [625, 551] on icon "button" at bounding box center [621, 556] width 21 height 21
click at [629, 556] on icon "button" at bounding box center [621, 556] width 21 height 21
click at [629, 542] on icon "button" at bounding box center [621, 556] width 32 height 32
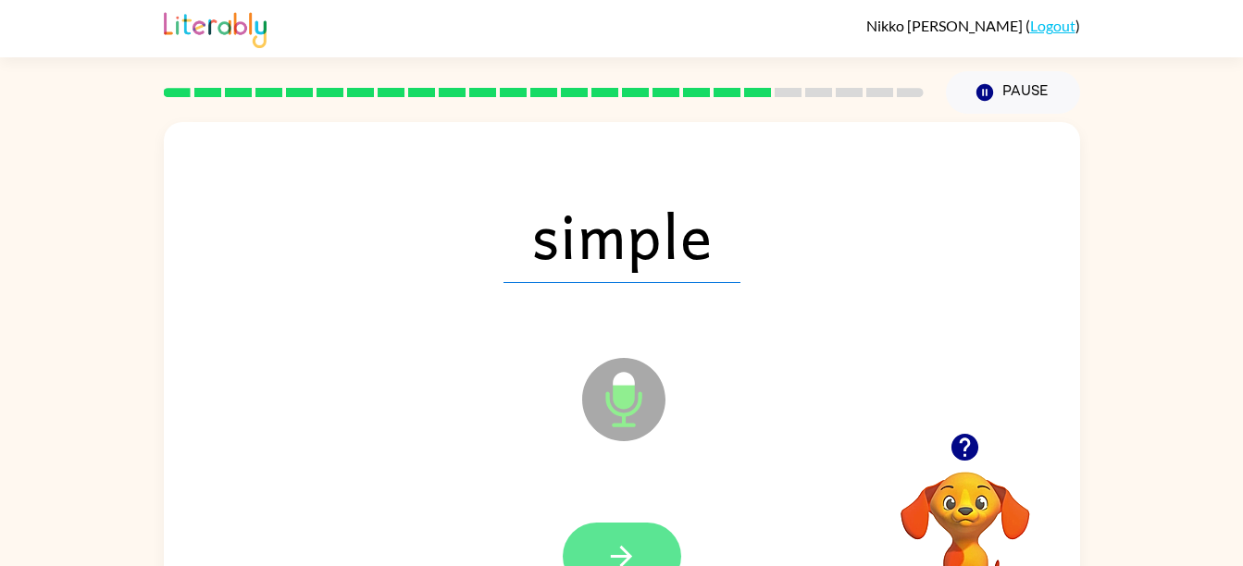
click at [640, 554] on button "button" at bounding box center [622, 557] width 118 height 68
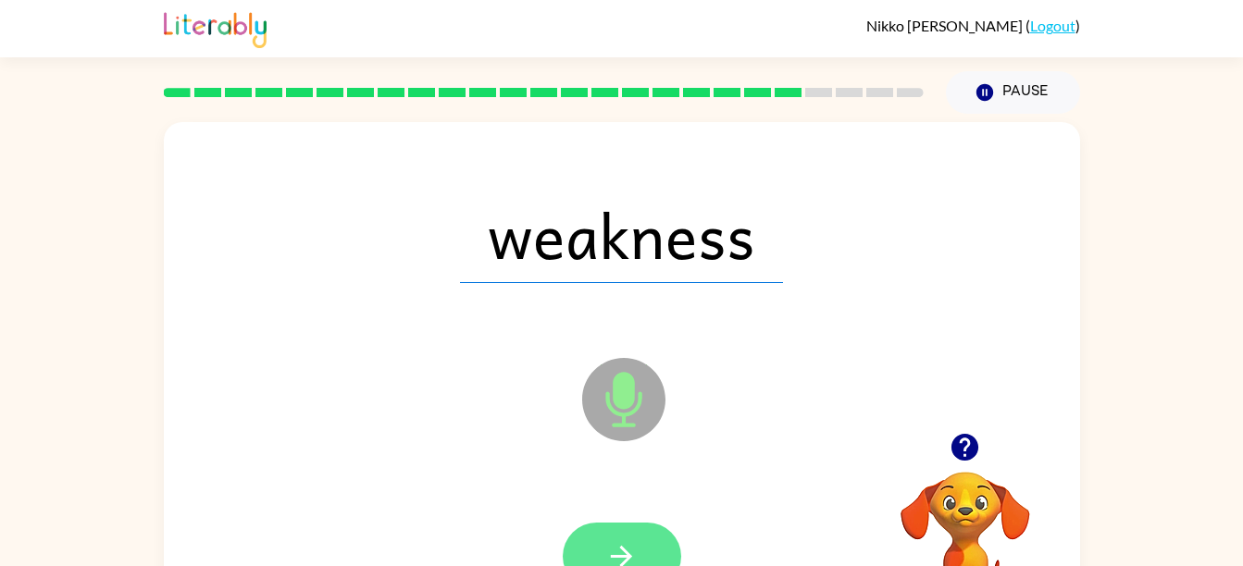
click at [622, 540] on icon "button" at bounding box center [621, 556] width 32 height 32
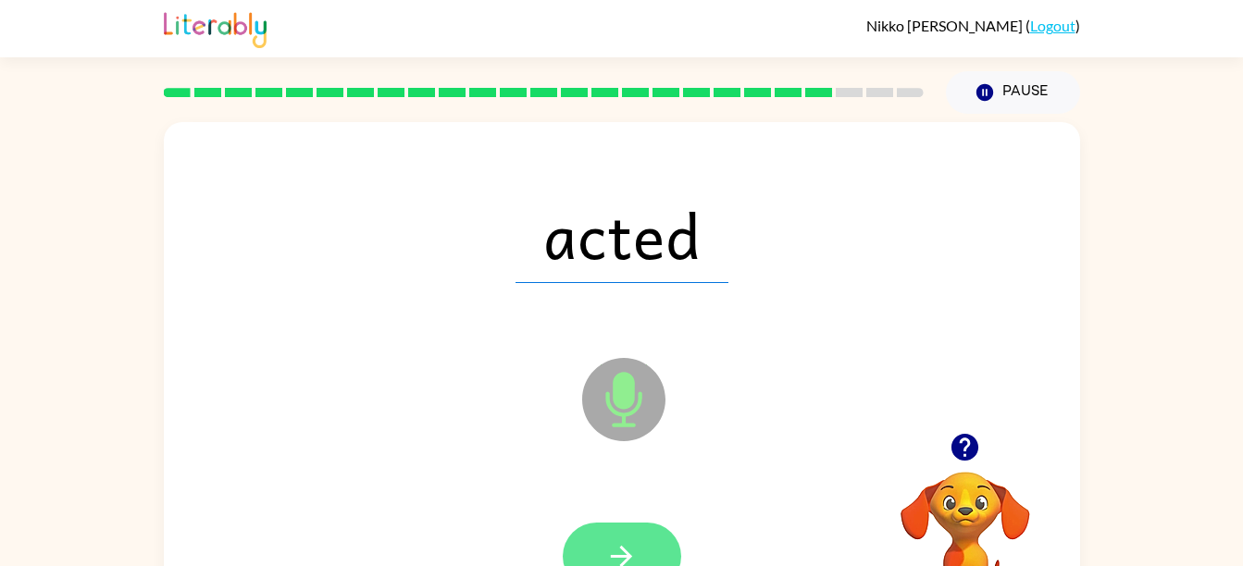
click at [628, 543] on icon "button" at bounding box center [621, 556] width 32 height 32
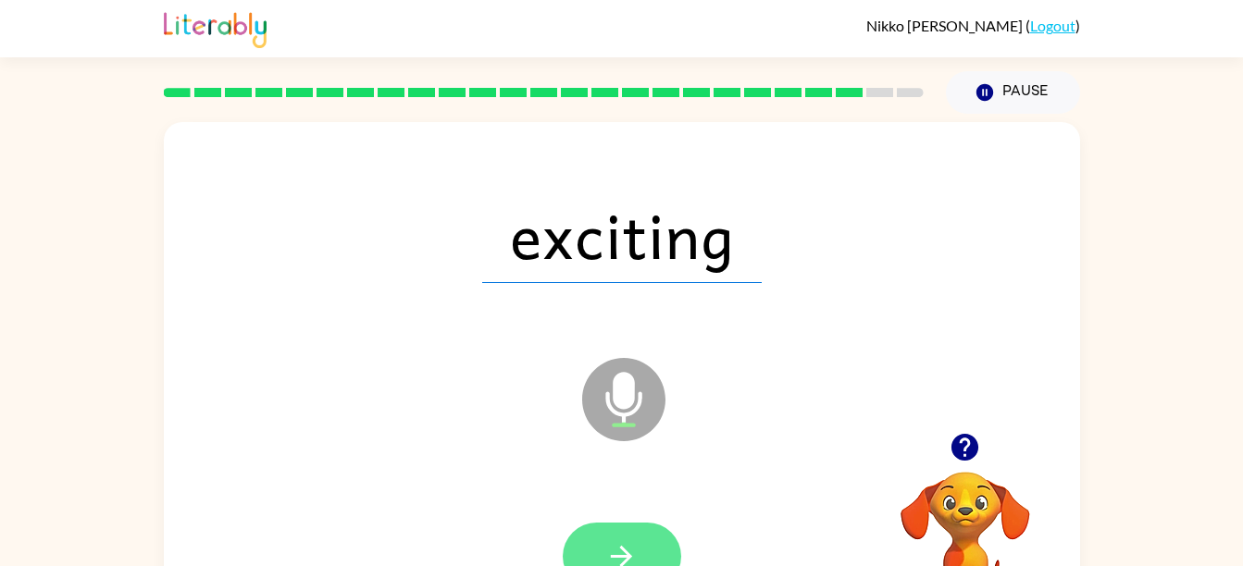
click at [615, 550] on icon "button" at bounding box center [621, 556] width 32 height 32
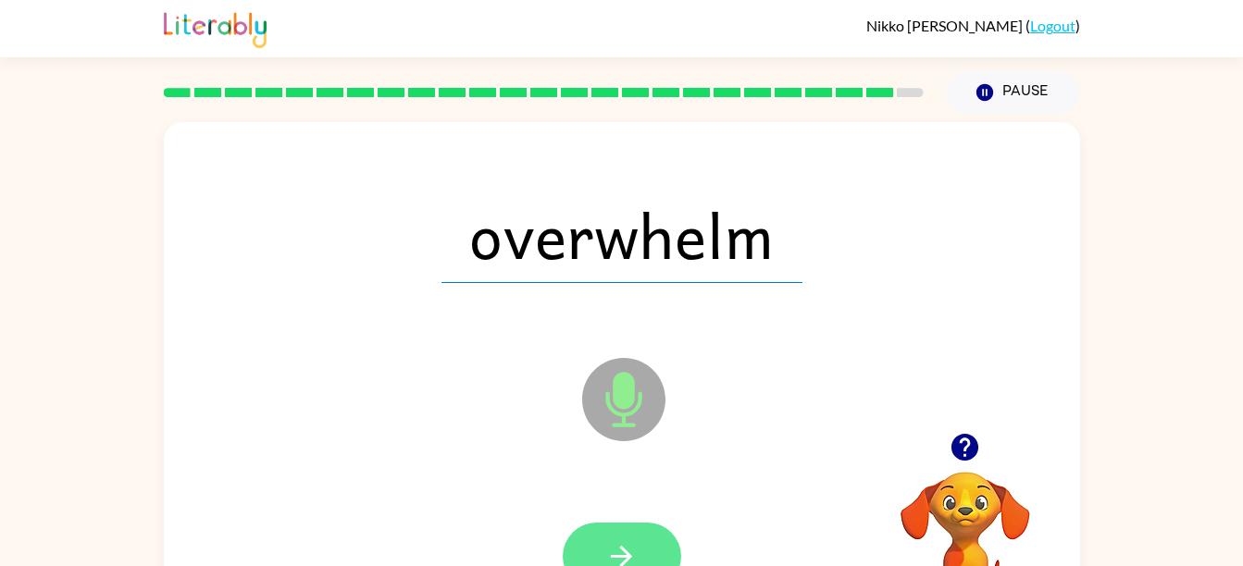
click at [632, 545] on icon "button" at bounding box center [621, 556] width 32 height 32
